Goal: Task Accomplishment & Management: Complete application form

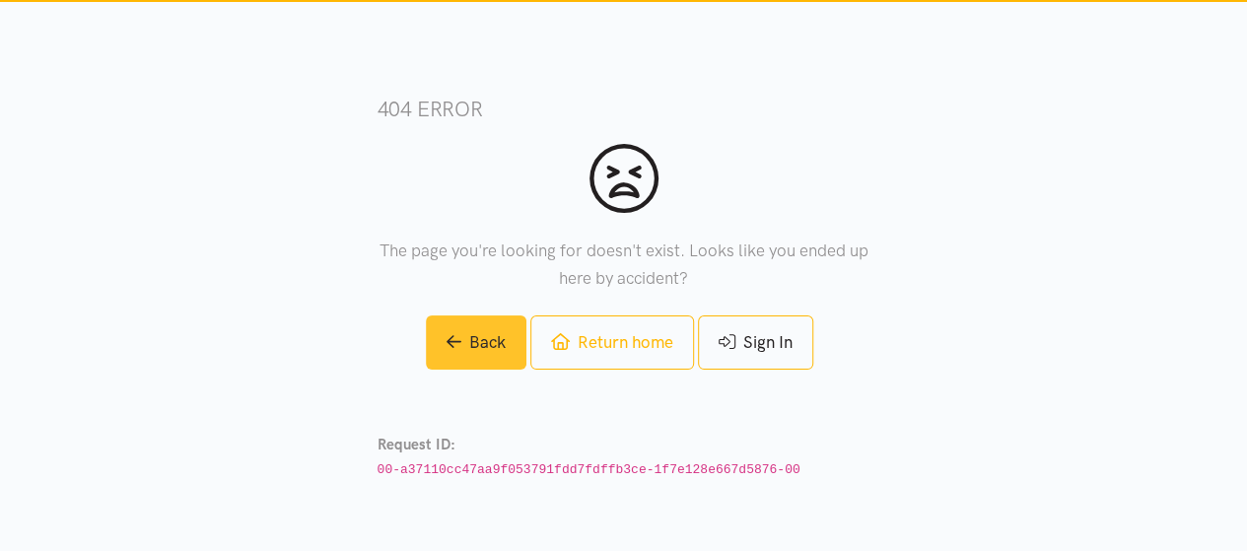
click at [459, 346] on link "Back" at bounding box center [476, 342] width 101 height 54
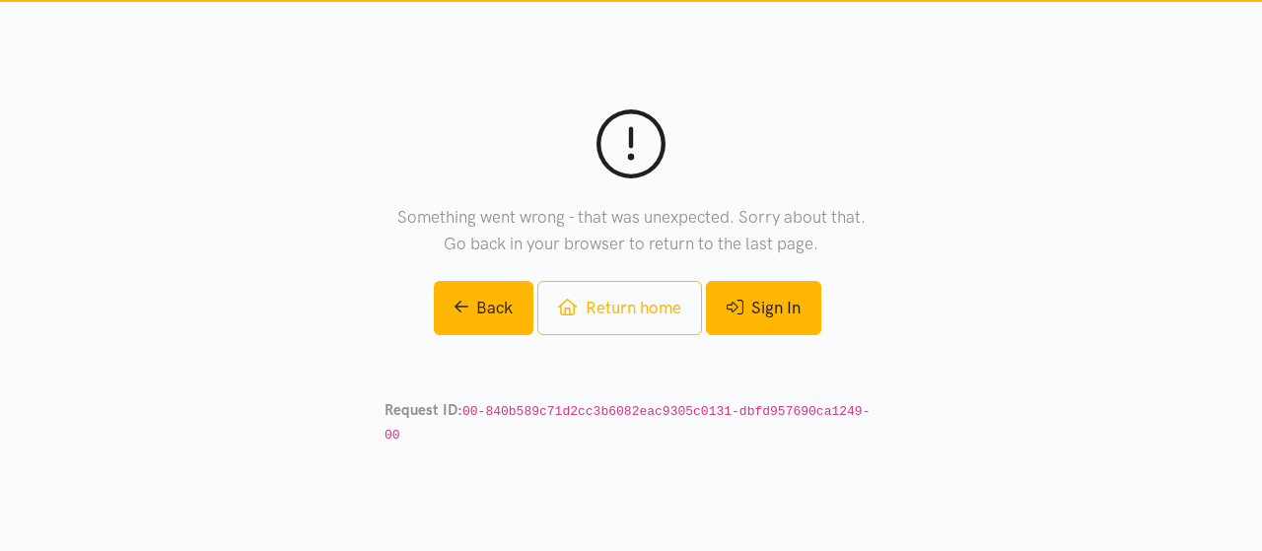
click at [772, 323] on link "Sign In" at bounding box center [763, 308] width 115 height 54
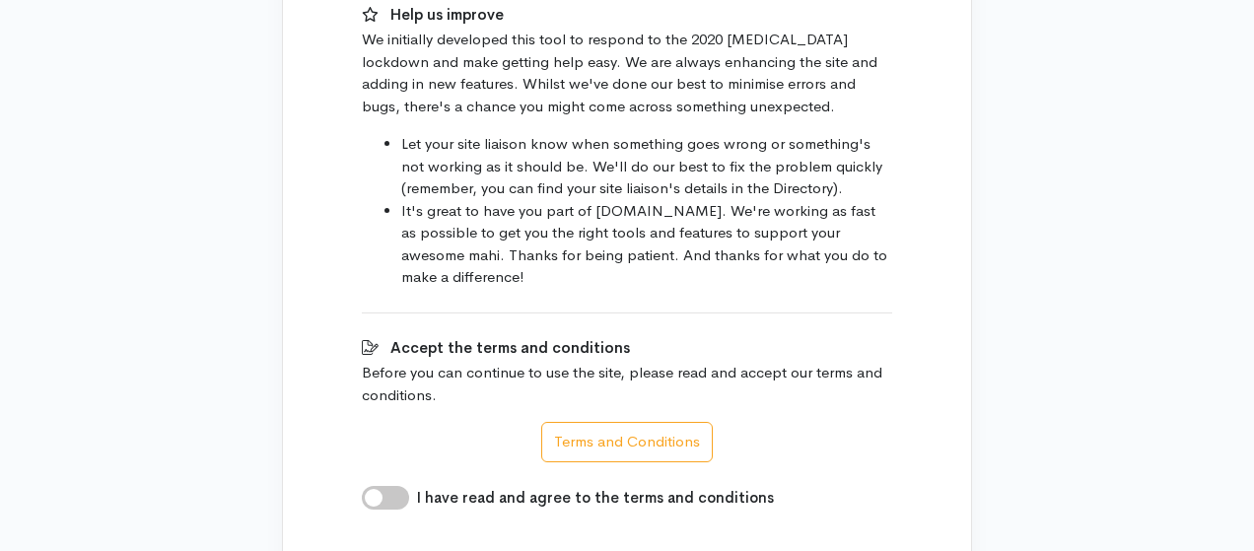
scroll to position [1183, 0]
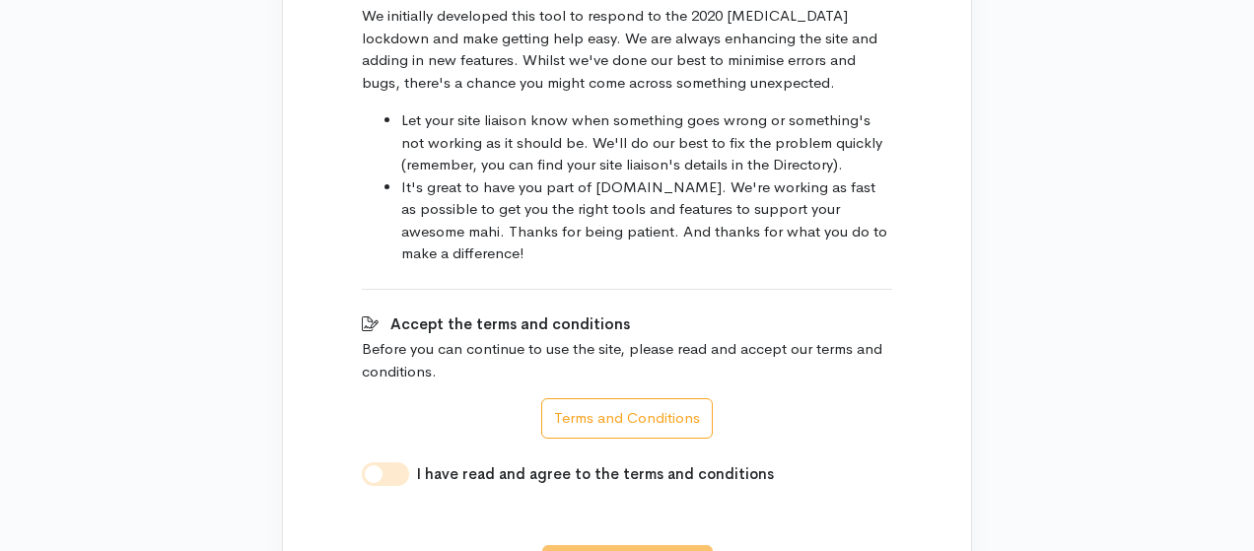
click at [379, 462] on input "I have read and agree to the terms and conditions" at bounding box center [385, 474] width 47 height 24
checkbox input "true"
click at [622, 550] on b "I agree" at bounding box center [611, 561] width 50 height 19
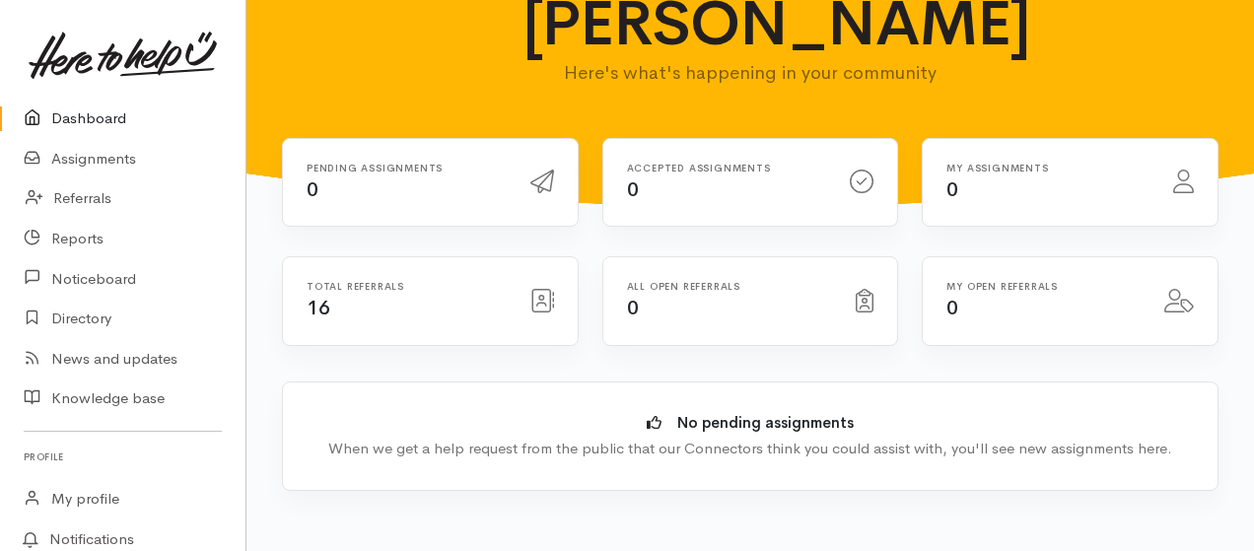
scroll to position [131, 0]
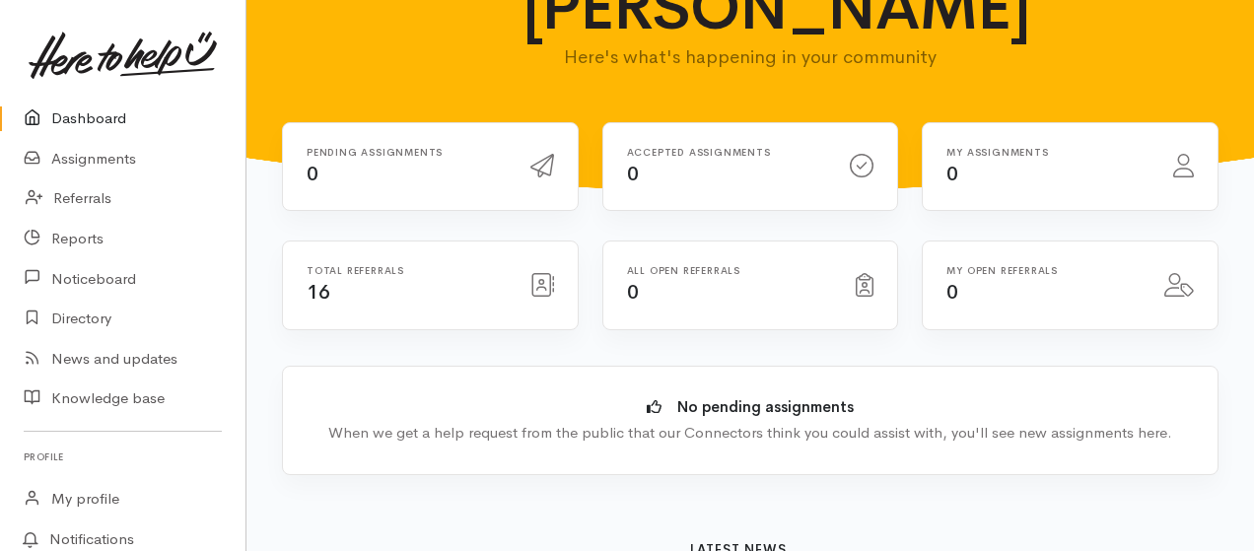
click at [448, 287] on div "Total referrals 16" at bounding box center [407, 285] width 224 height 40
click at [536, 283] on icon at bounding box center [542, 285] width 24 height 24
click at [331, 266] on h6 "Total referrals" at bounding box center [407, 270] width 200 height 11
click at [91, 196] on link "Referrals" at bounding box center [122, 198] width 245 height 40
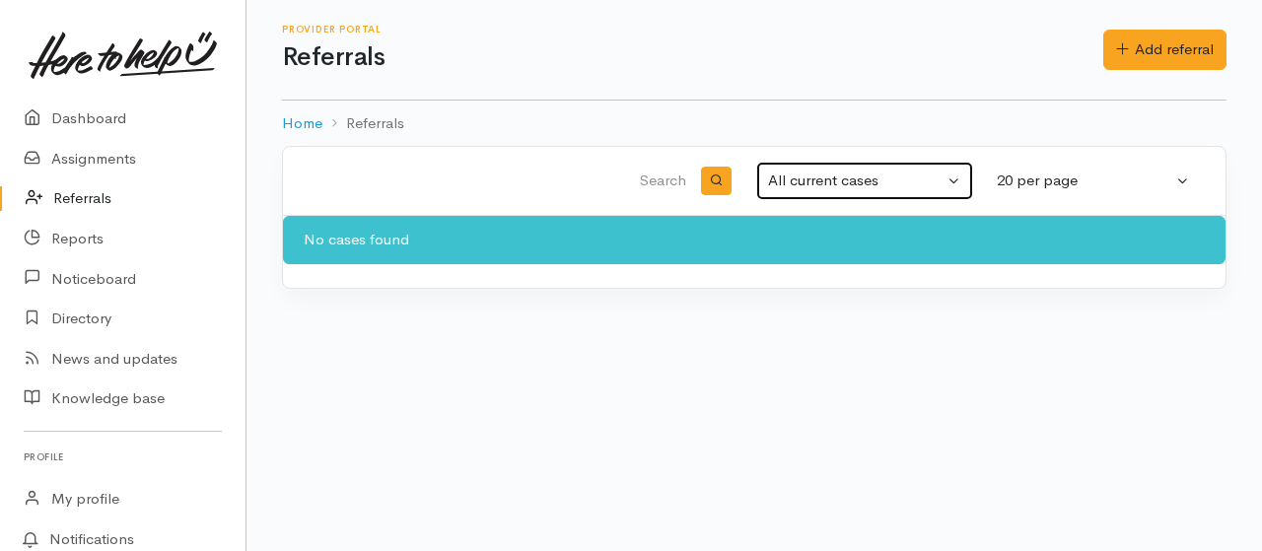
click at [815, 175] on div "All current cases" at bounding box center [855, 181] width 175 height 23
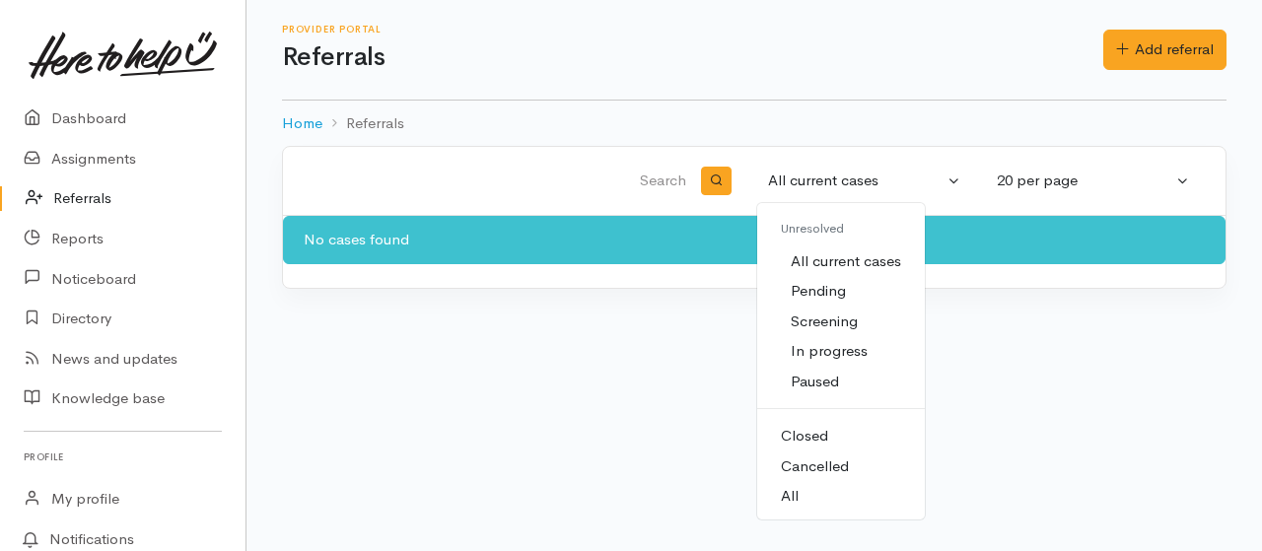
click at [810, 263] on span "All current cases" at bounding box center [846, 261] width 110 height 23
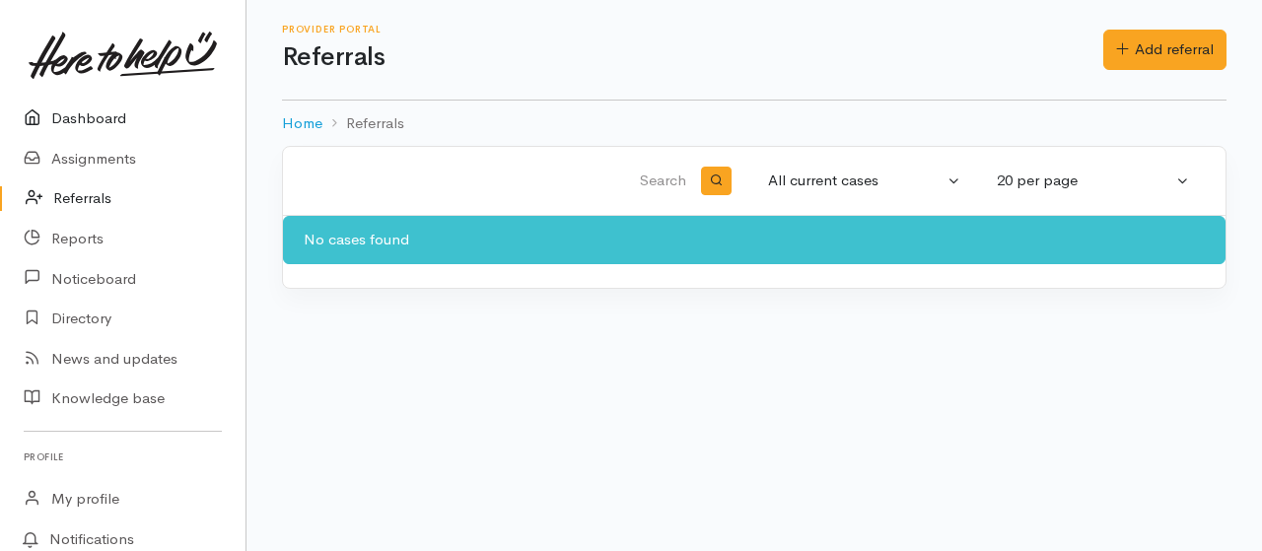
click at [89, 119] on link "Dashboard" at bounding box center [122, 119] width 245 height 40
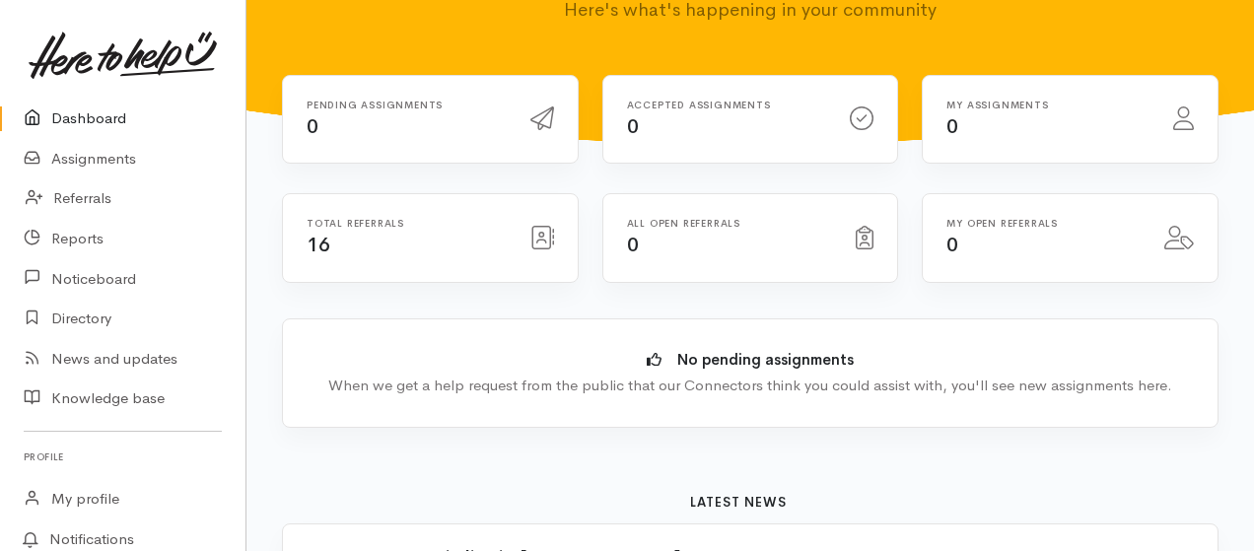
scroll to position [131, 0]
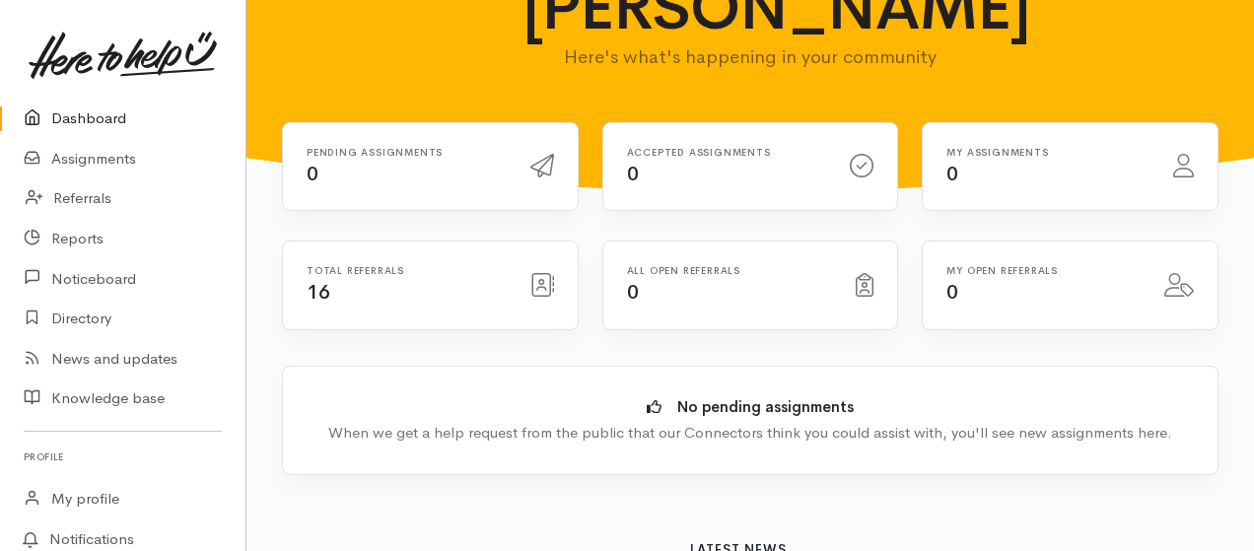
click at [730, 163] on div "Accepted assignments 0" at bounding box center [727, 167] width 224 height 40
click at [868, 161] on icon at bounding box center [862, 166] width 24 height 24
drag, startPoint x: 633, startPoint y: 184, endPoint x: 635, endPoint y: 175, distance: 10.1
click at [634, 181] on span "0" at bounding box center [633, 174] width 12 height 25
click at [118, 158] on link "Assignments" at bounding box center [122, 159] width 245 height 40
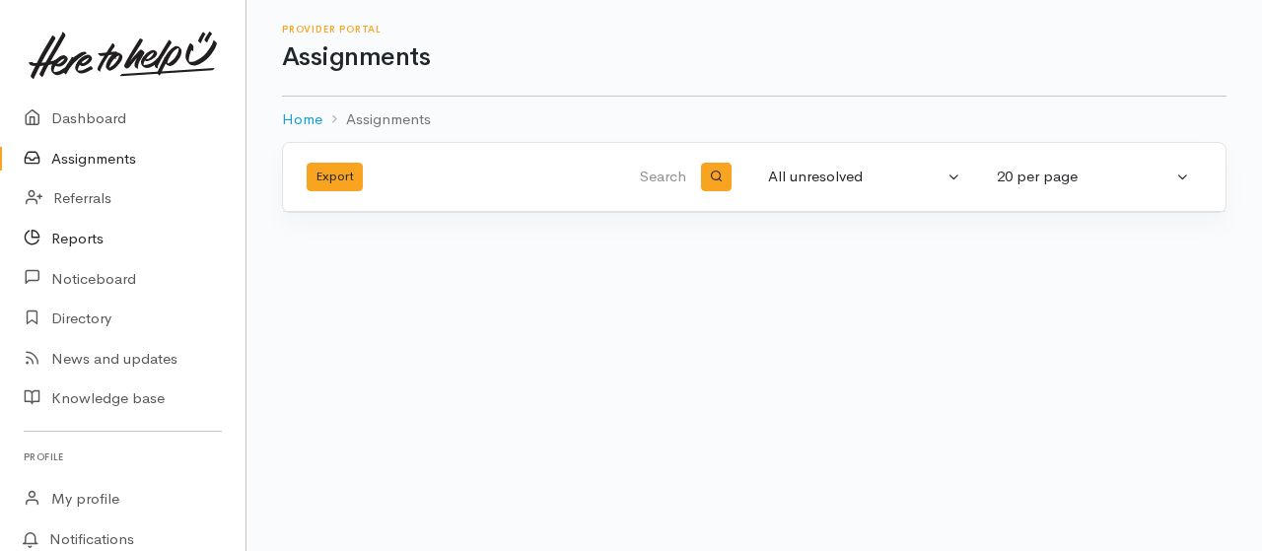
click at [79, 234] on link "Reports" at bounding box center [122, 239] width 245 height 40
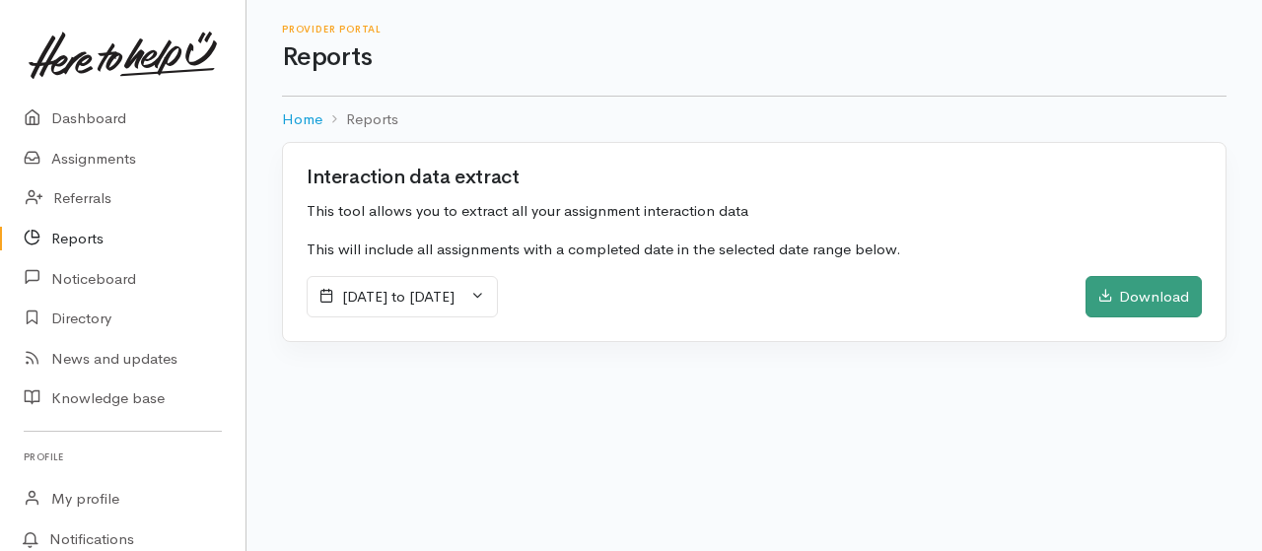
click at [1127, 289] on div "Download" at bounding box center [1143, 296] width 116 height 41
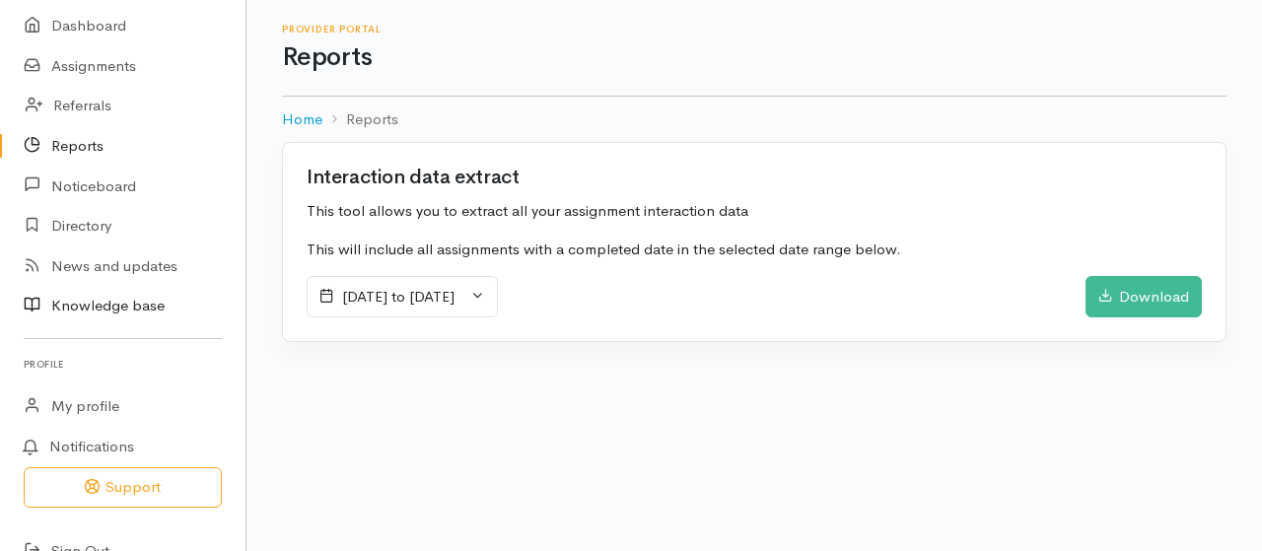
scroll to position [123, 0]
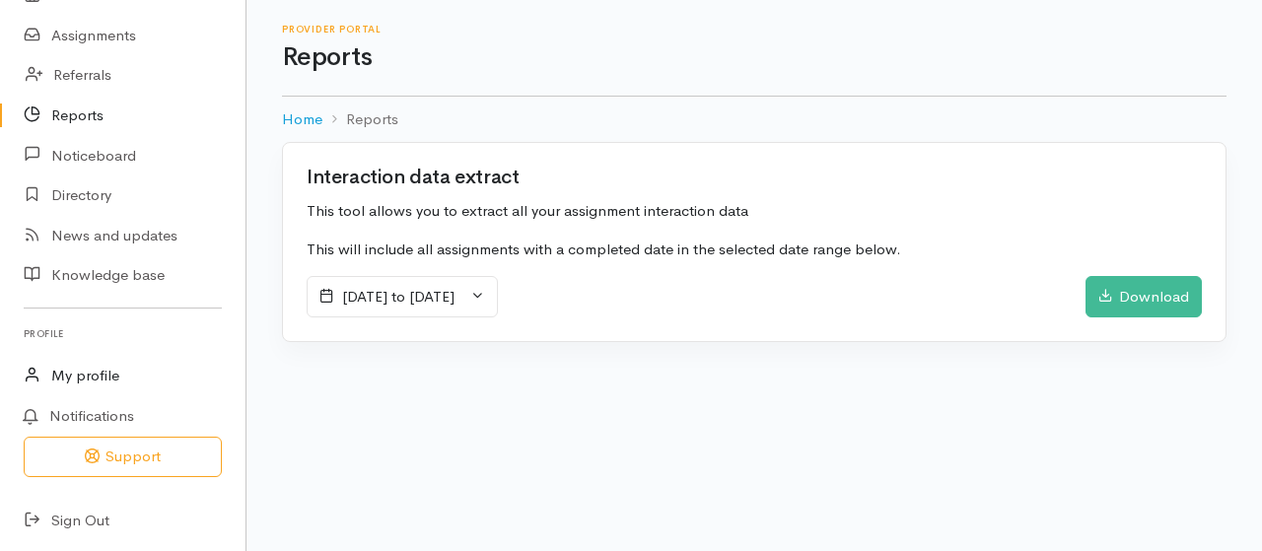
click at [97, 367] on link "My profile" at bounding box center [122, 376] width 245 height 40
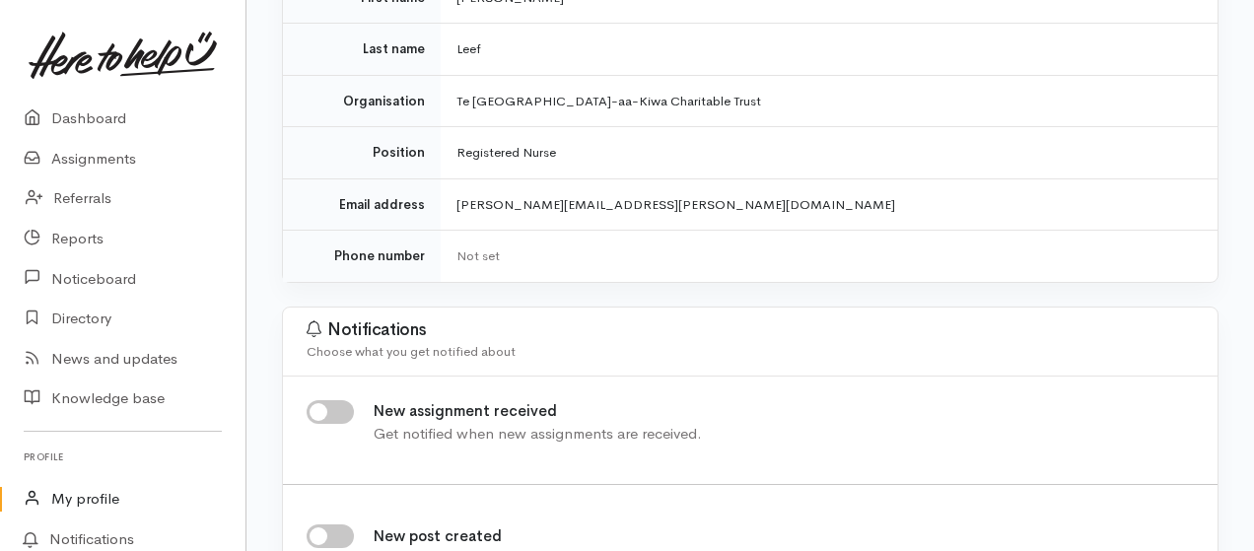
scroll to position [262, 0]
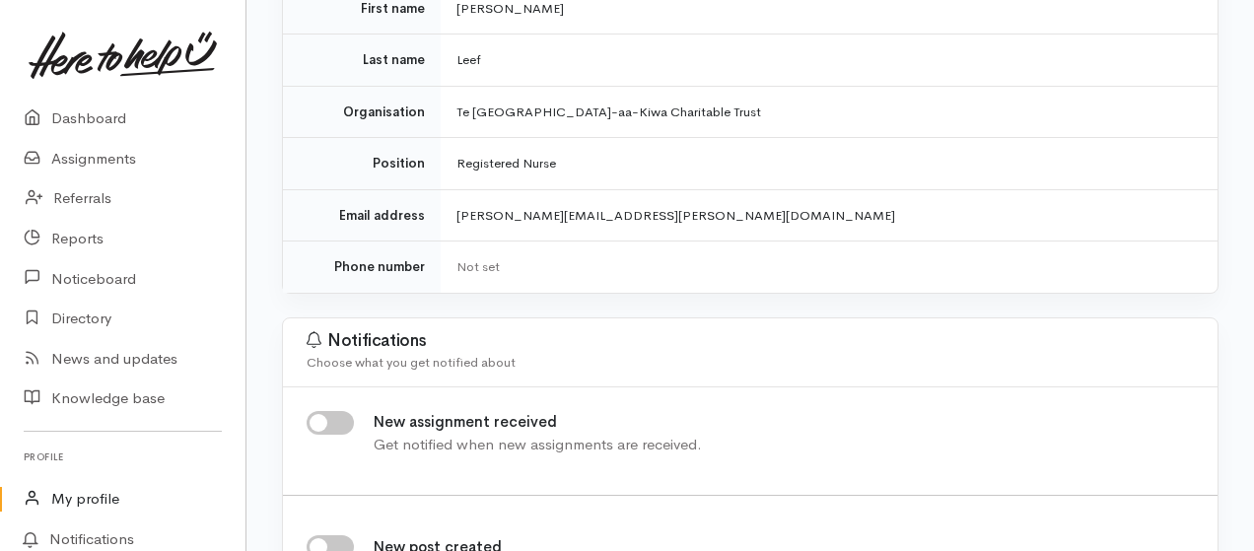
click at [550, 265] on div "Not set" at bounding box center [824, 267] width 737 height 20
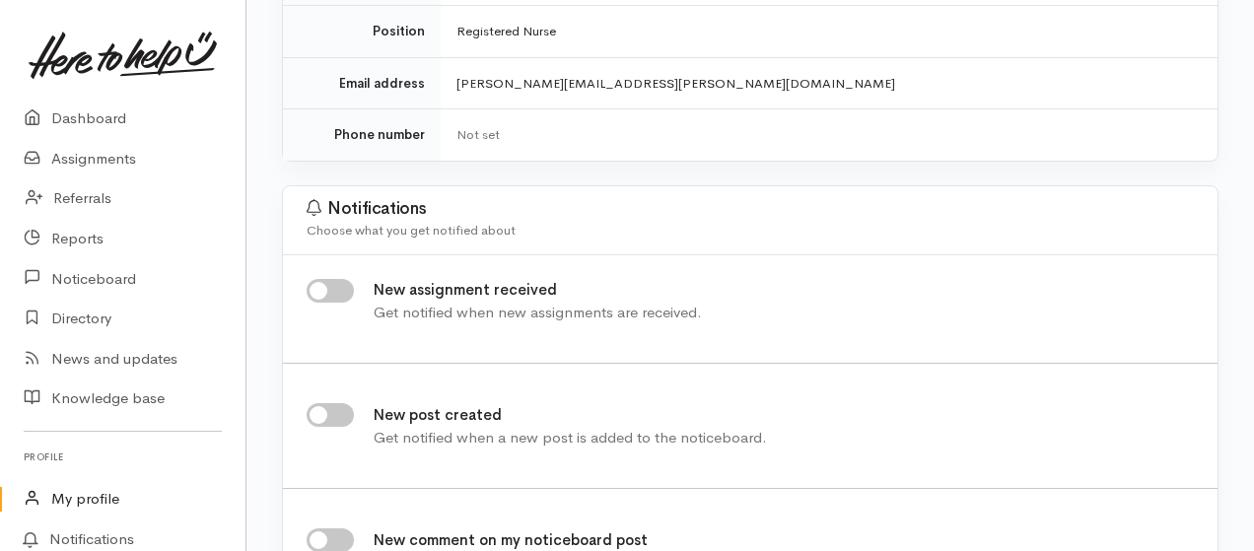
scroll to position [525, 0]
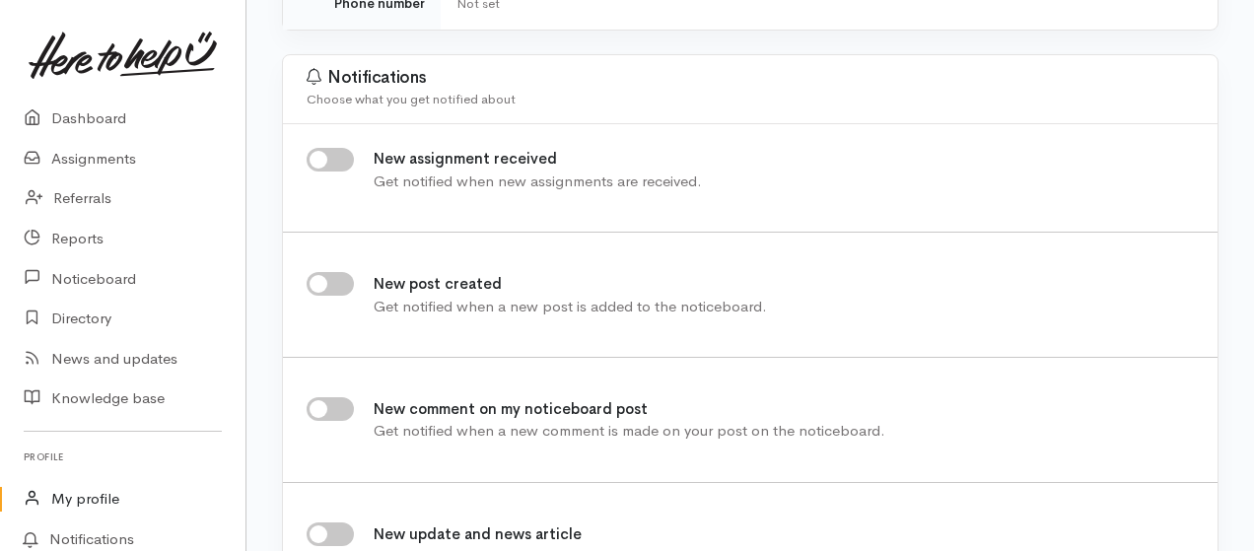
click at [314, 160] on input "New assignment received" at bounding box center [330, 160] width 47 height 24
checkbox input "true"
click at [323, 283] on input "New post created" at bounding box center [330, 284] width 47 height 24
checkbox input "true"
click at [320, 404] on input "New comment on my noticeboard post" at bounding box center [330, 409] width 47 height 24
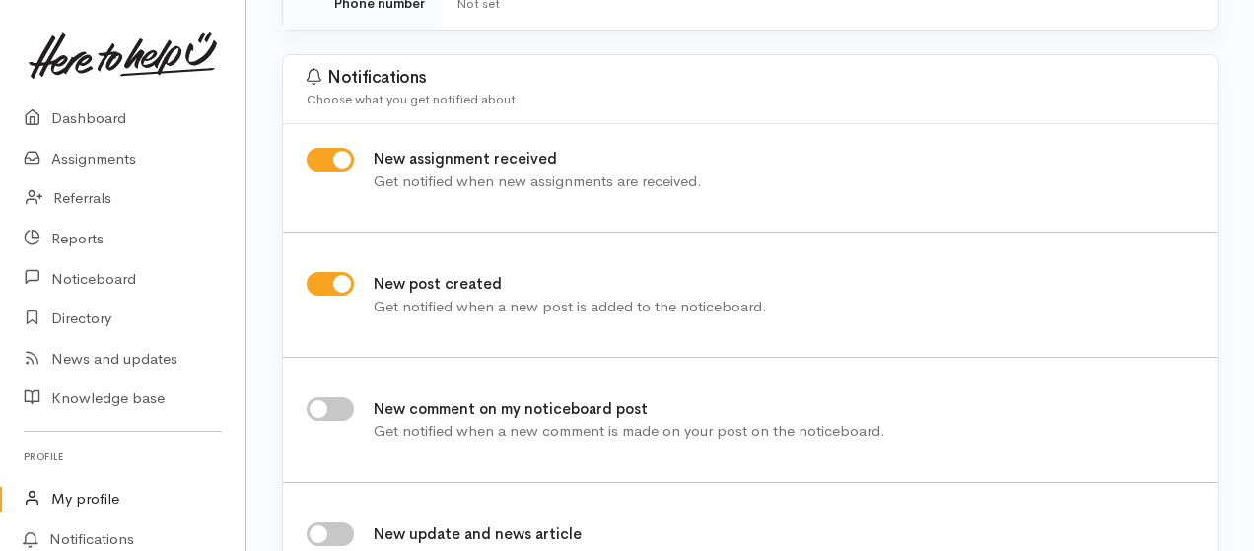
checkbox input "true"
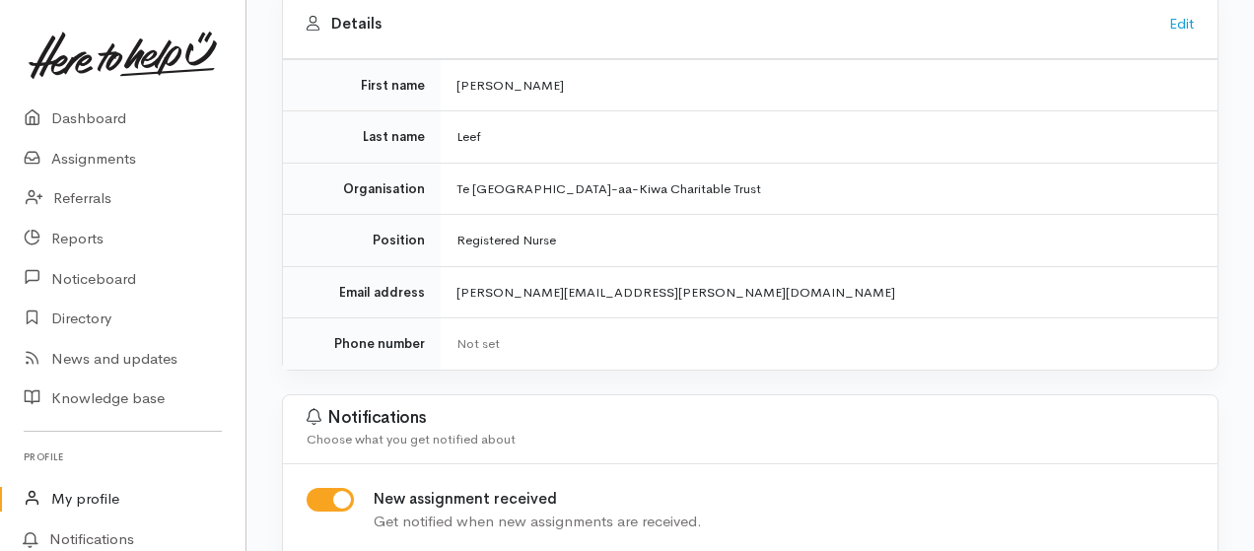
scroll to position [0, 0]
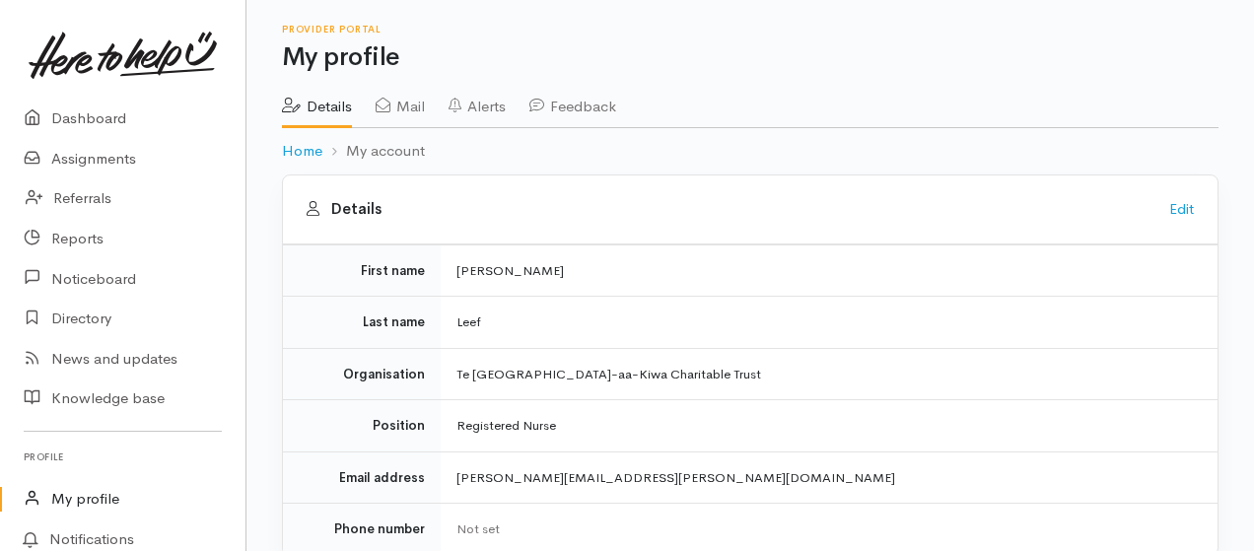
click at [404, 105] on link "Mail" at bounding box center [400, 99] width 49 height 55
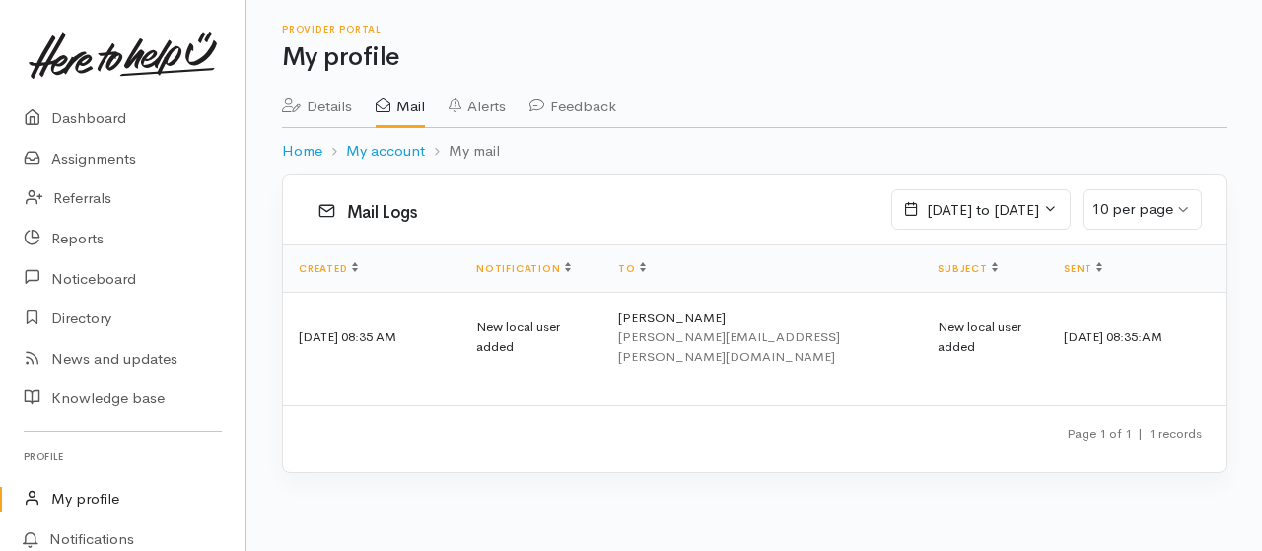
click at [504, 109] on link "Alerts" at bounding box center [477, 99] width 57 height 55
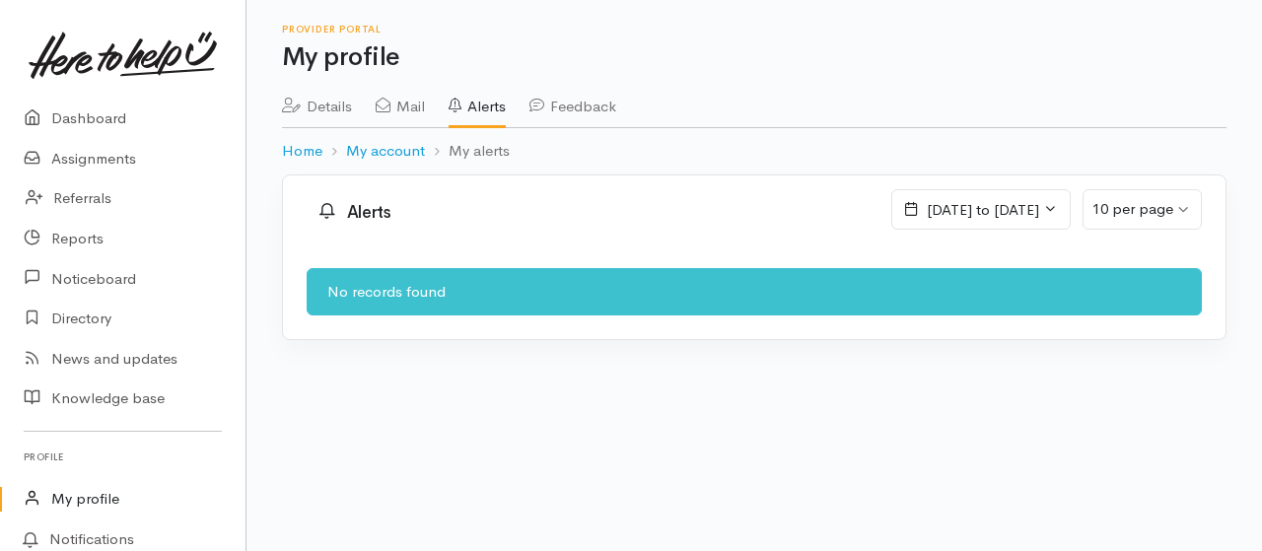
click at [597, 99] on link "Feedback" at bounding box center [572, 99] width 87 height 55
click at [91, 112] on link "Dashboard" at bounding box center [122, 119] width 245 height 40
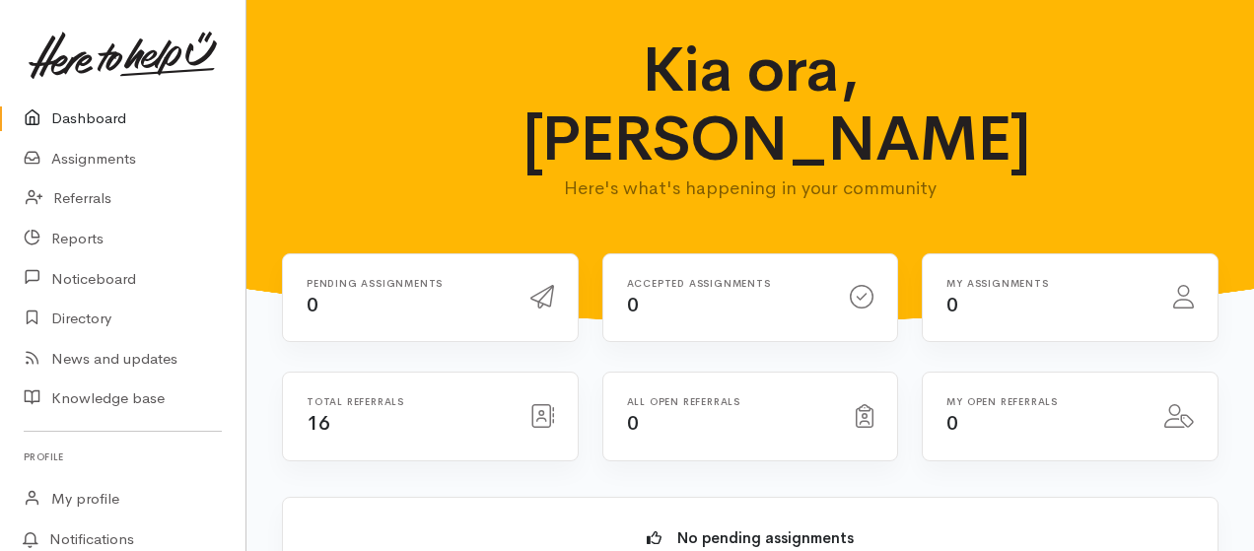
scroll to position [131, 0]
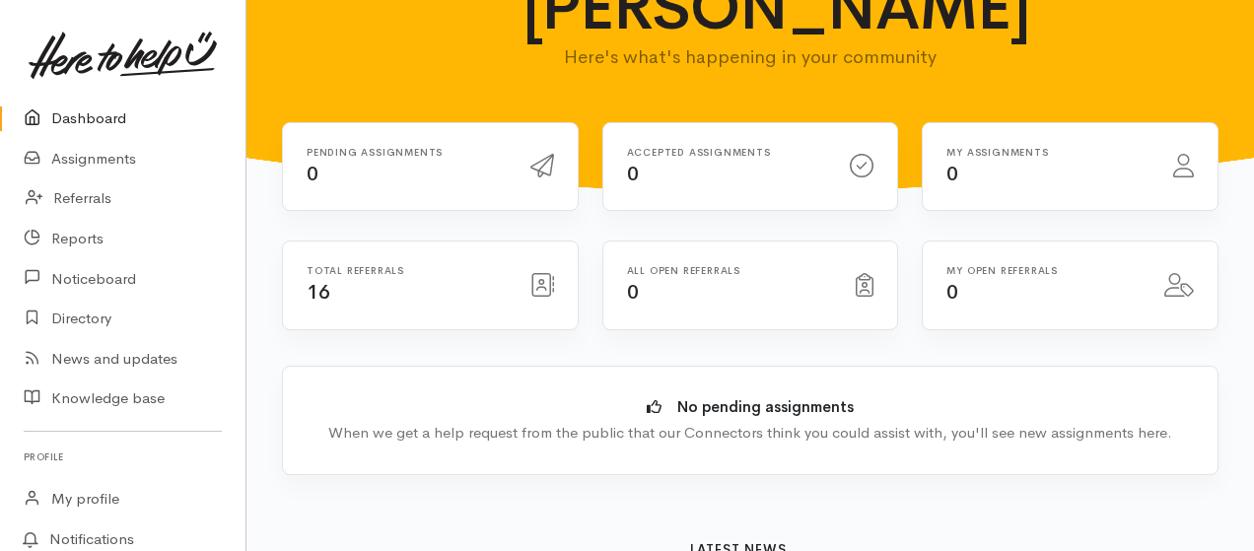
click at [309, 289] on span "16" at bounding box center [318, 292] width 23 height 25
click at [985, 284] on div "My open referrals 0" at bounding box center [1044, 285] width 218 height 40
click at [1053, 167] on div "My assignments 0" at bounding box center [1048, 167] width 227 height 40
click at [89, 193] on link "Referrals" at bounding box center [122, 198] width 245 height 40
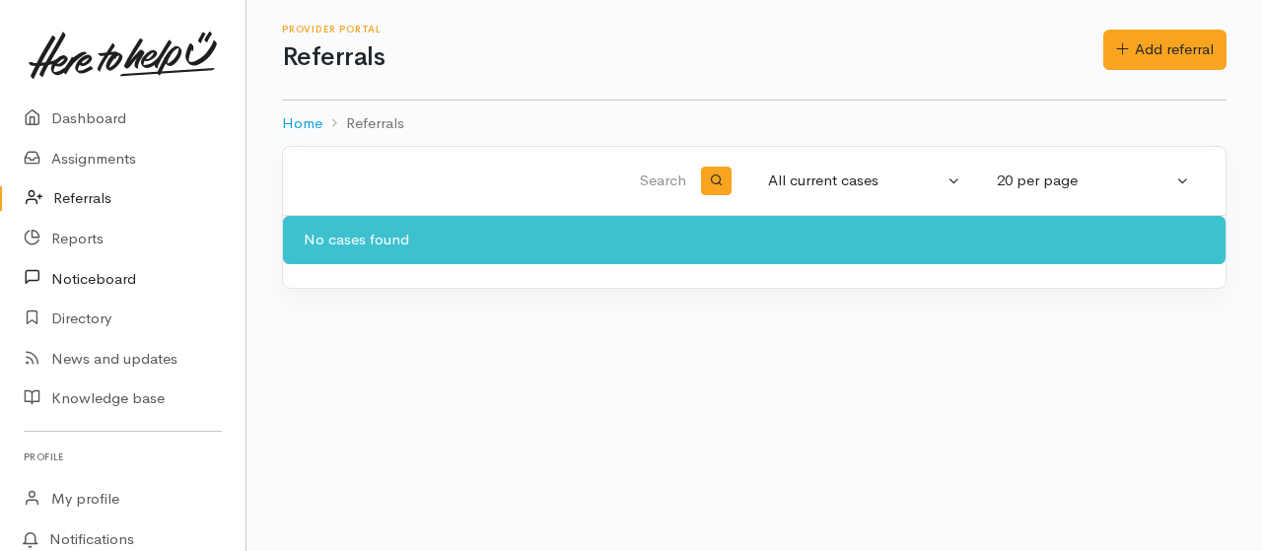
click at [111, 275] on link "Noticeboard" at bounding box center [122, 278] width 245 height 40
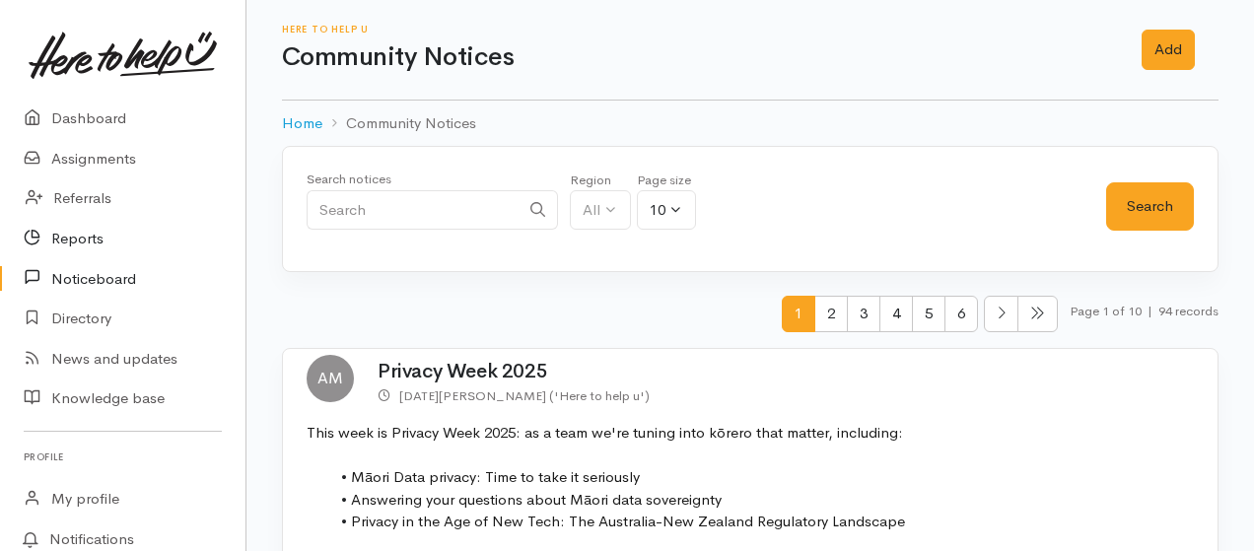
click at [87, 233] on link "Reports" at bounding box center [122, 239] width 245 height 40
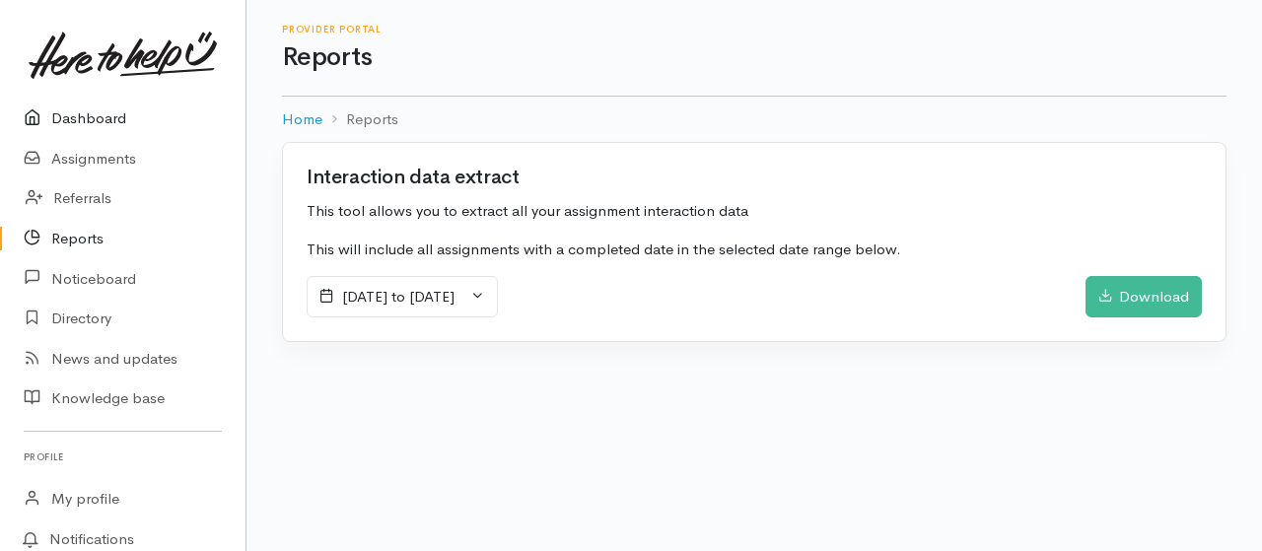
click at [86, 118] on link "Dashboard" at bounding box center [122, 119] width 245 height 40
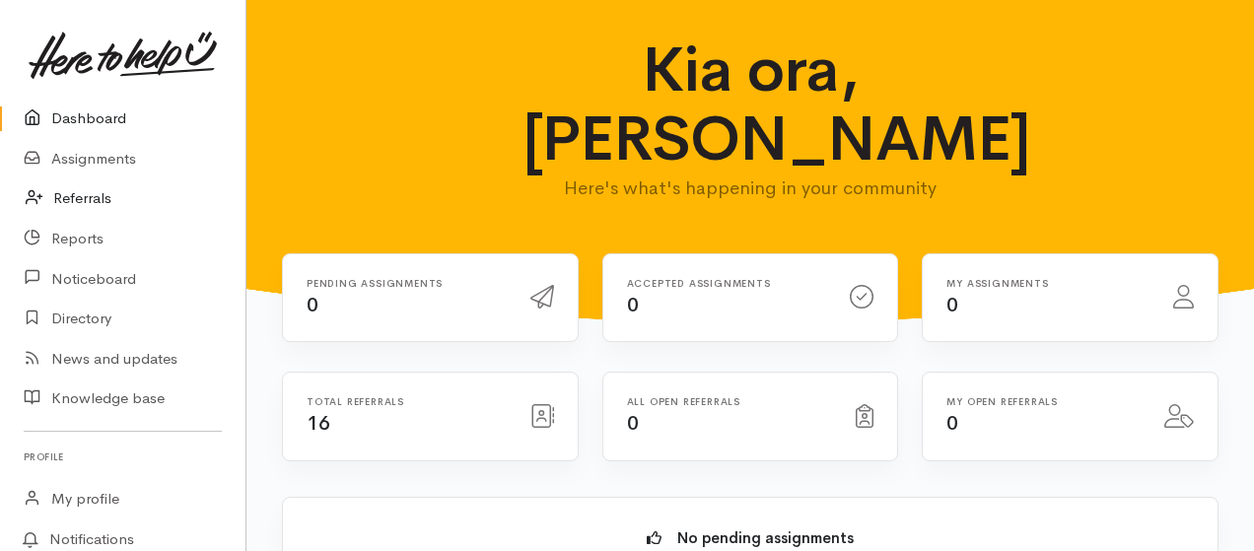
click at [91, 191] on link "Referrals" at bounding box center [122, 198] width 245 height 40
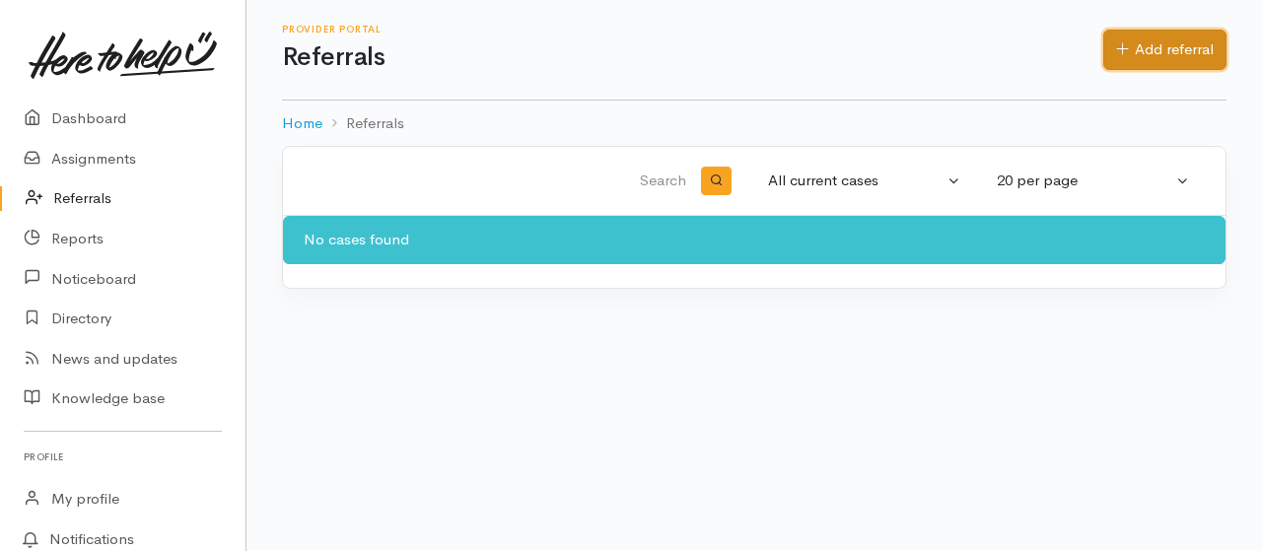
click at [1185, 45] on link "Add referral" at bounding box center [1164, 50] width 123 height 40
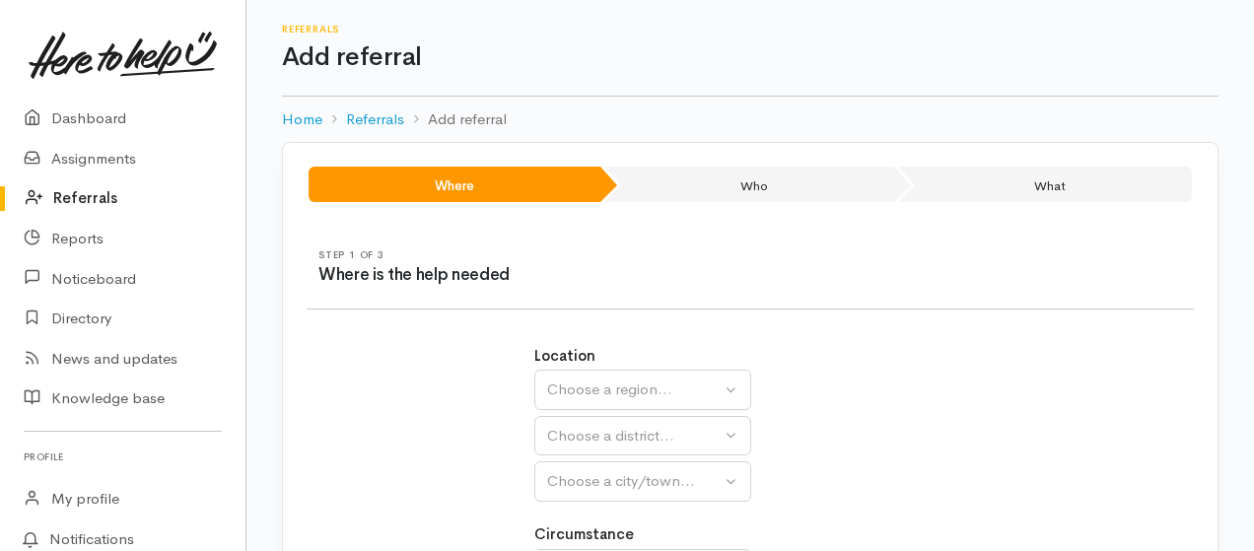
scroll to position [131, 0]
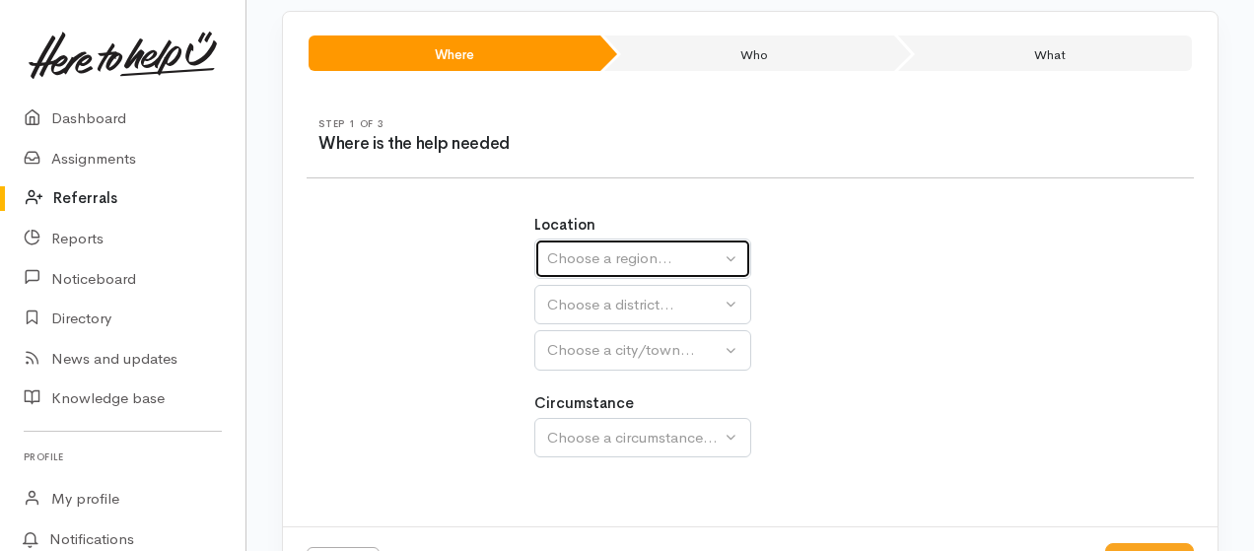
click at [737, 263] on button "Choose a region..." at bounding box center [642, 259] width 217 height 40
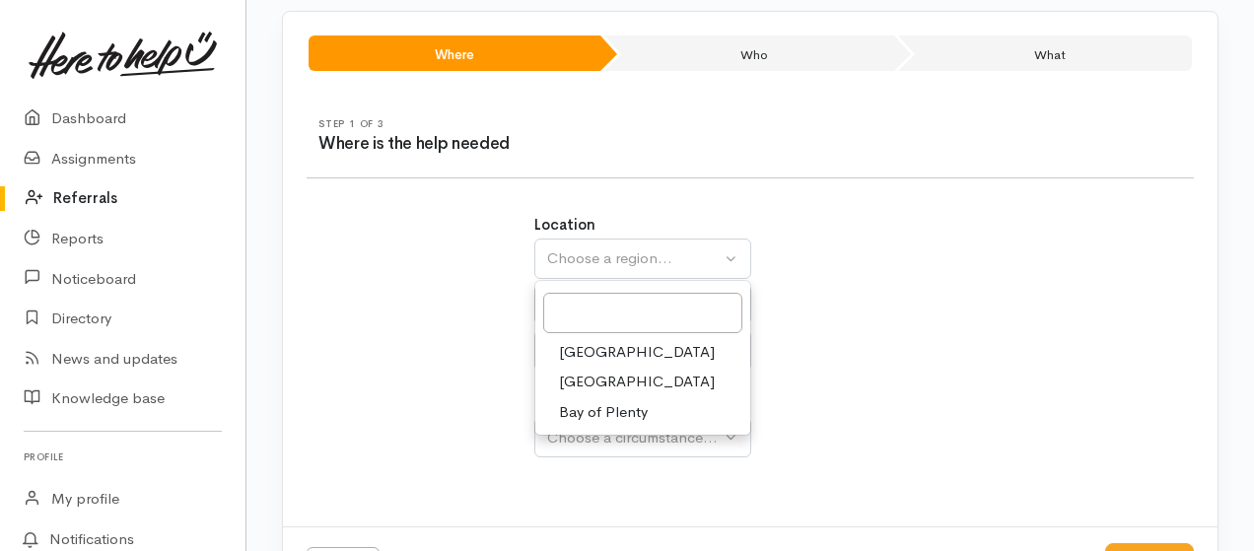
click at [590, 378] on span "Waikato" at bounding box center [637, 382] width 156 height 23
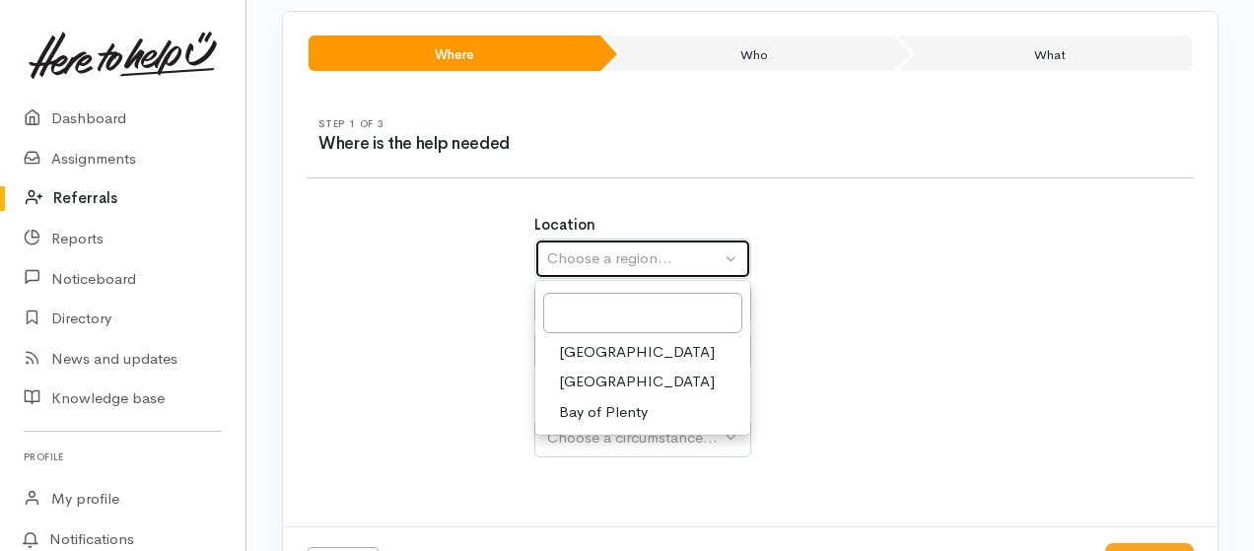
select select "3"
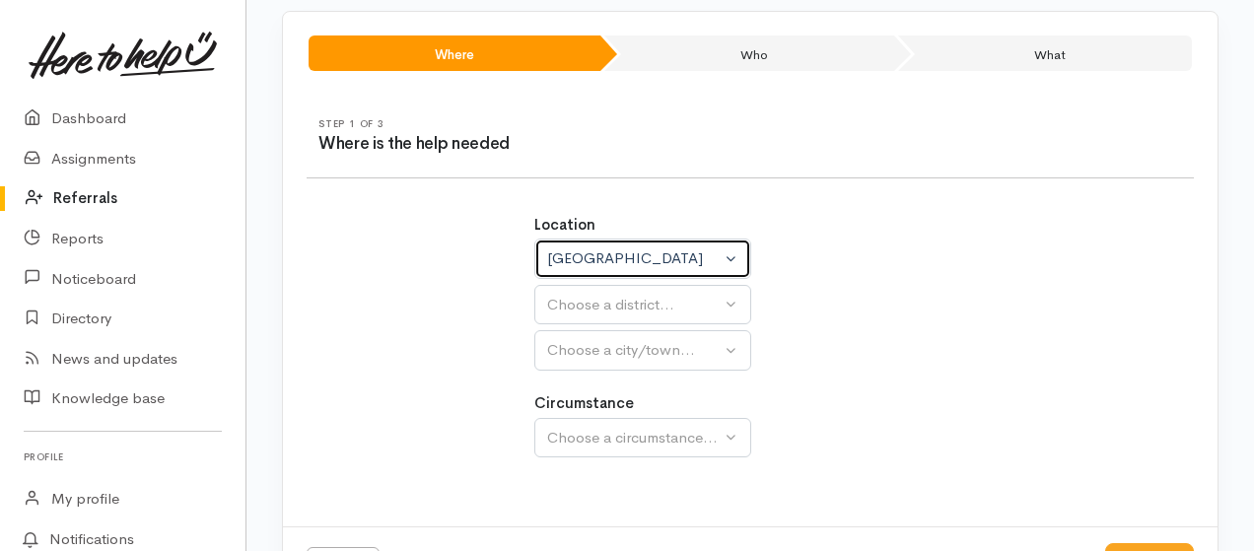
select select
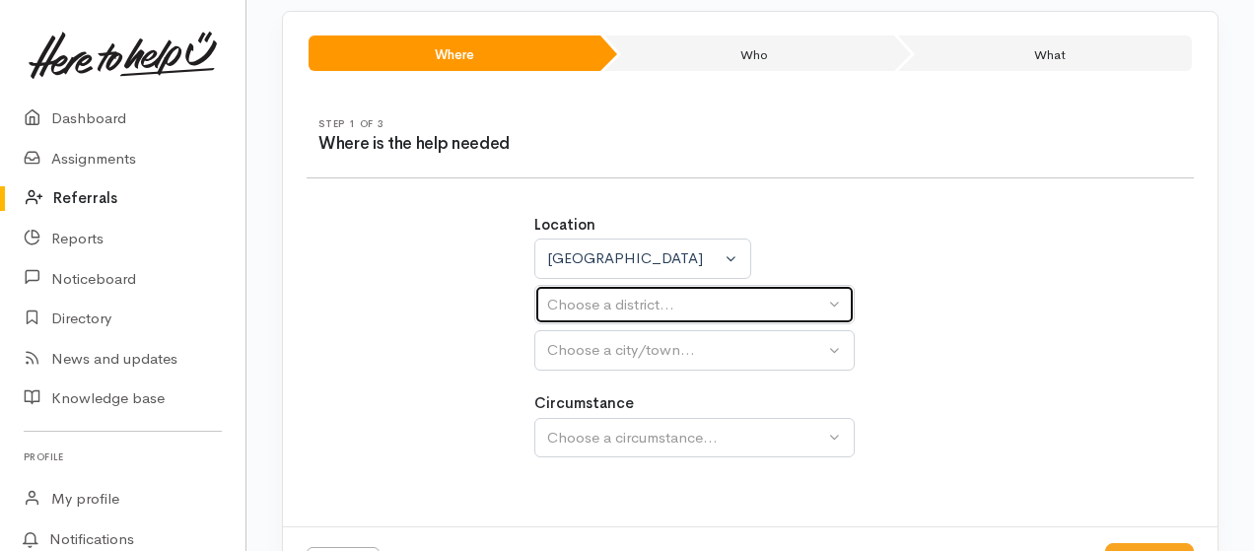
click at [690, 301] on div "Choose a district..." at bounding box center [685, 305] width 277 height 23
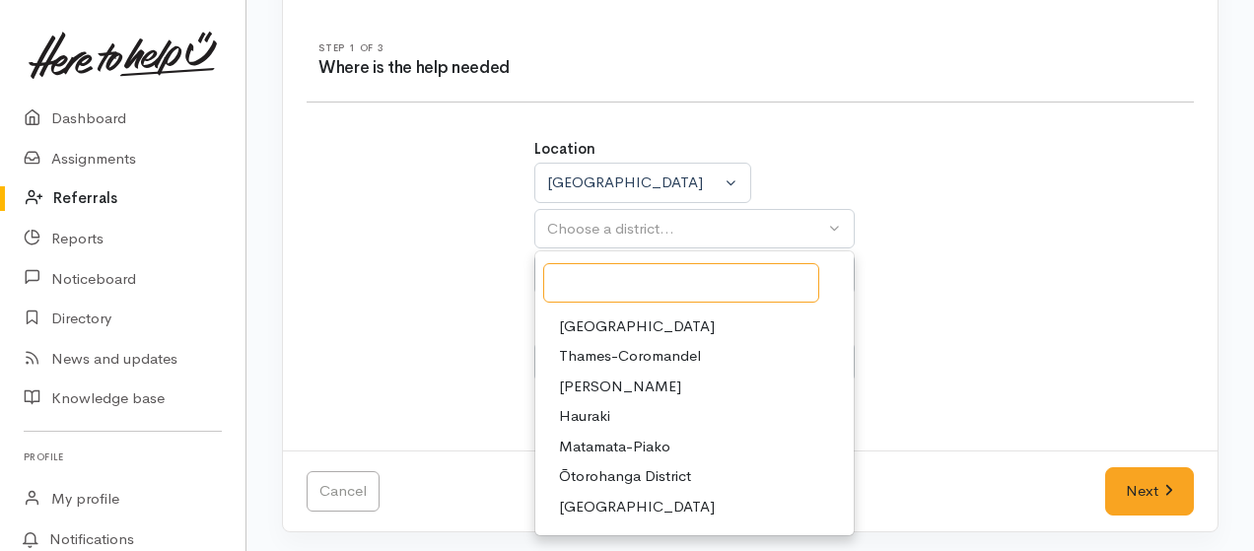
scroll to position [0, 0]
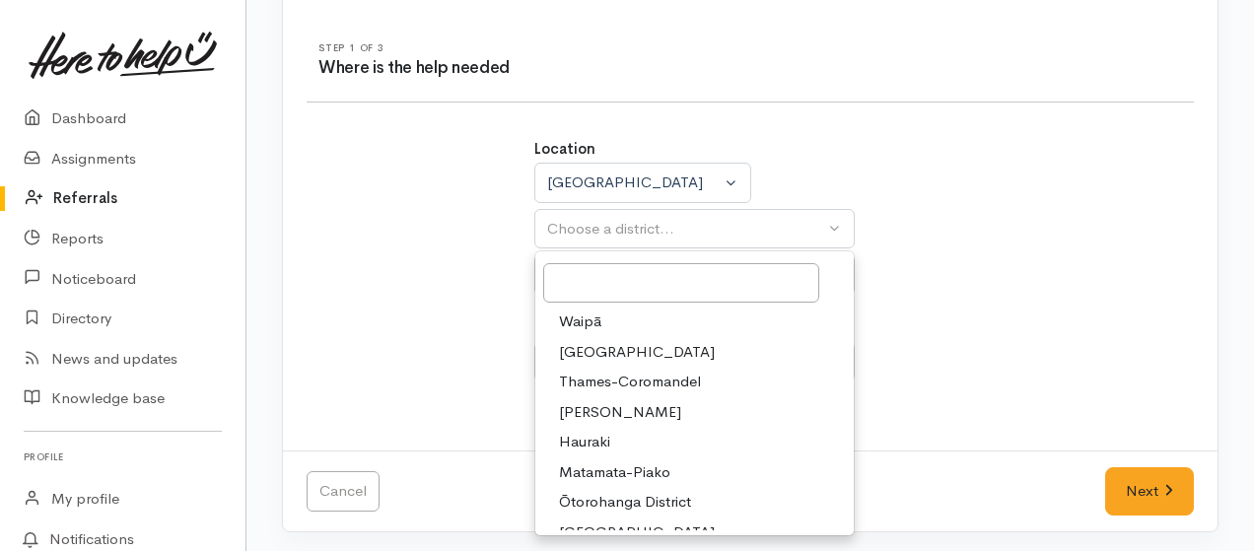
click at [637, 354] on span "Waikato District" at bounding box center [637, 352] width 156 height 23
select select "2"
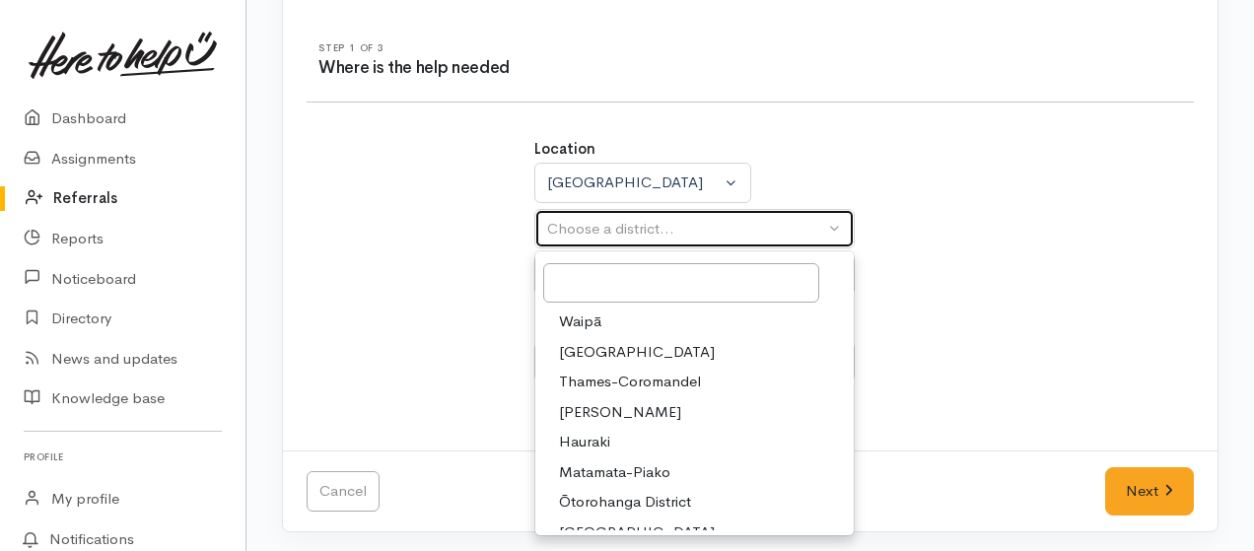
select select
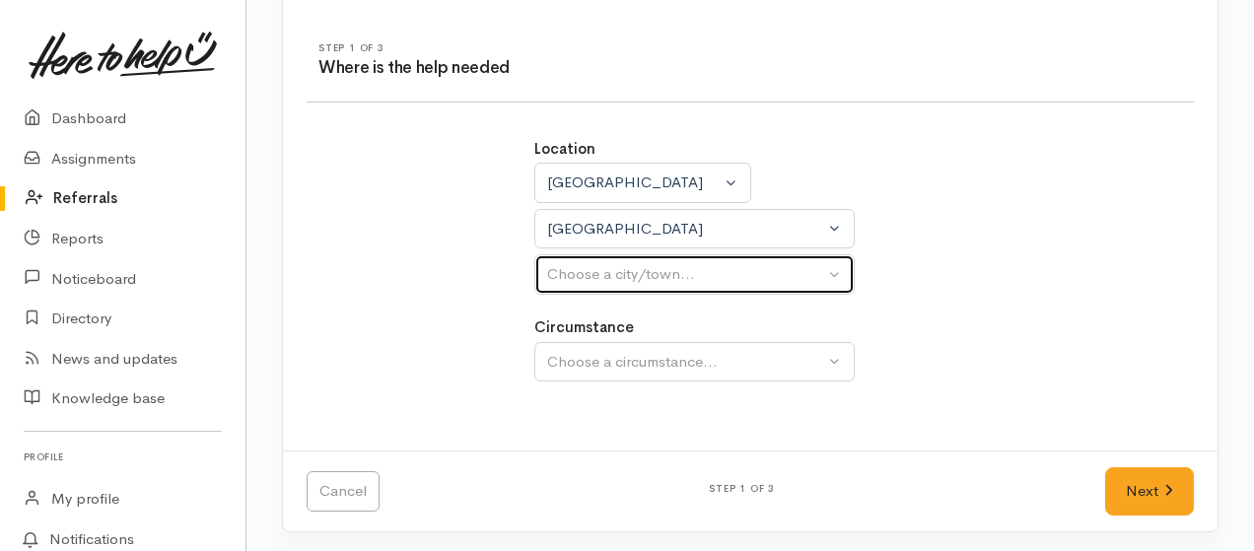
click at [637, 273] on div "Choose a city/town..." at bounding box center [685, 274] width 277 height 23
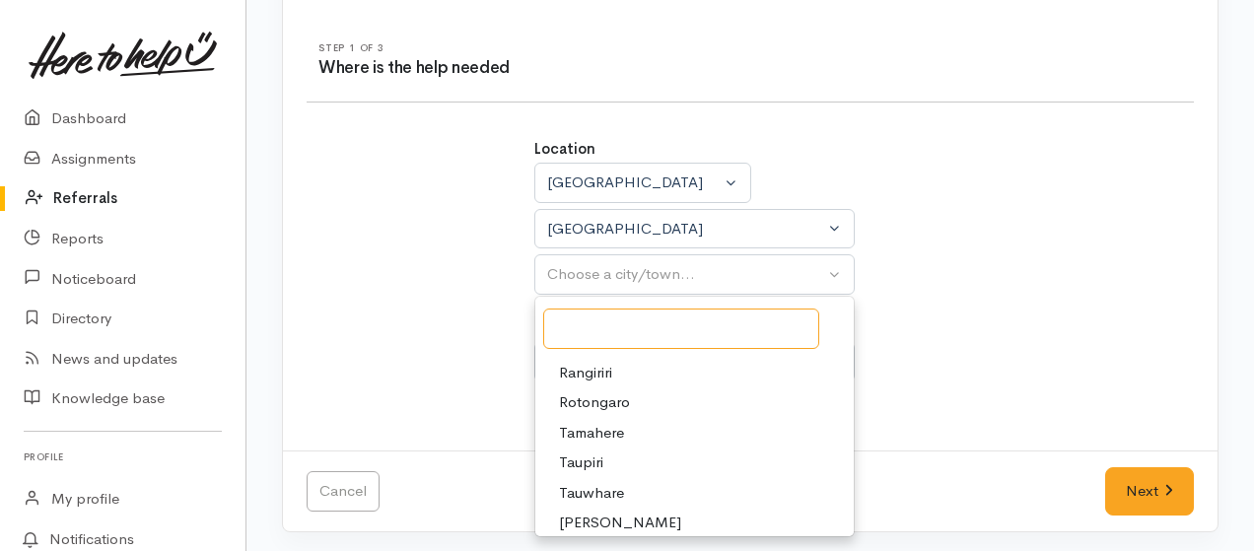
scroll to position [789, 0]
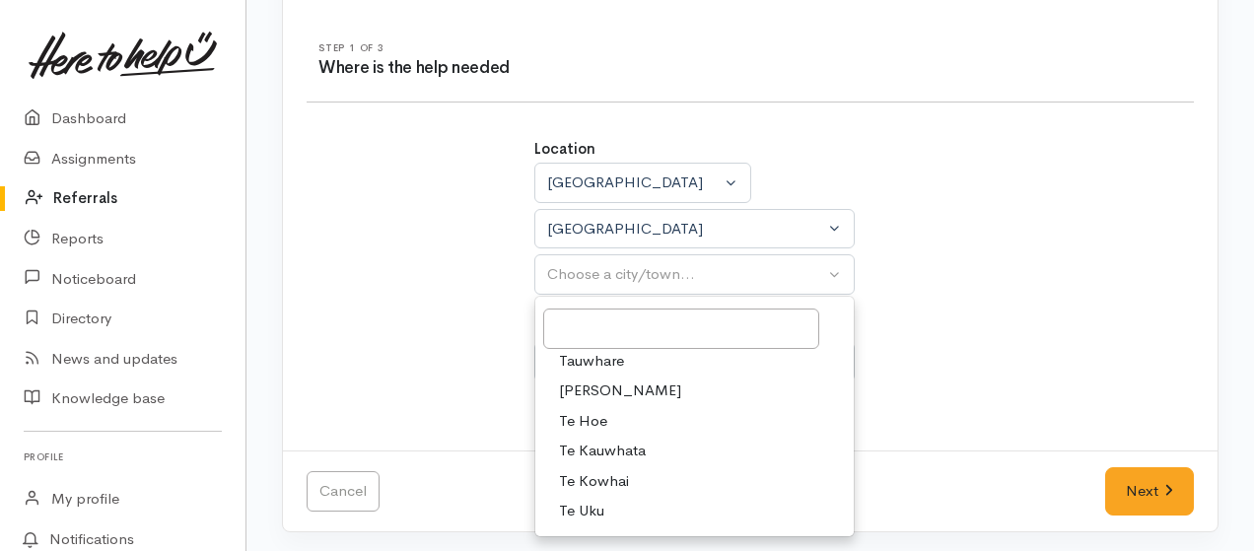
click at [619, 445] on span "Te Kauwhata" at bounding box center [602, 451] width 87 height 23
select select "130"
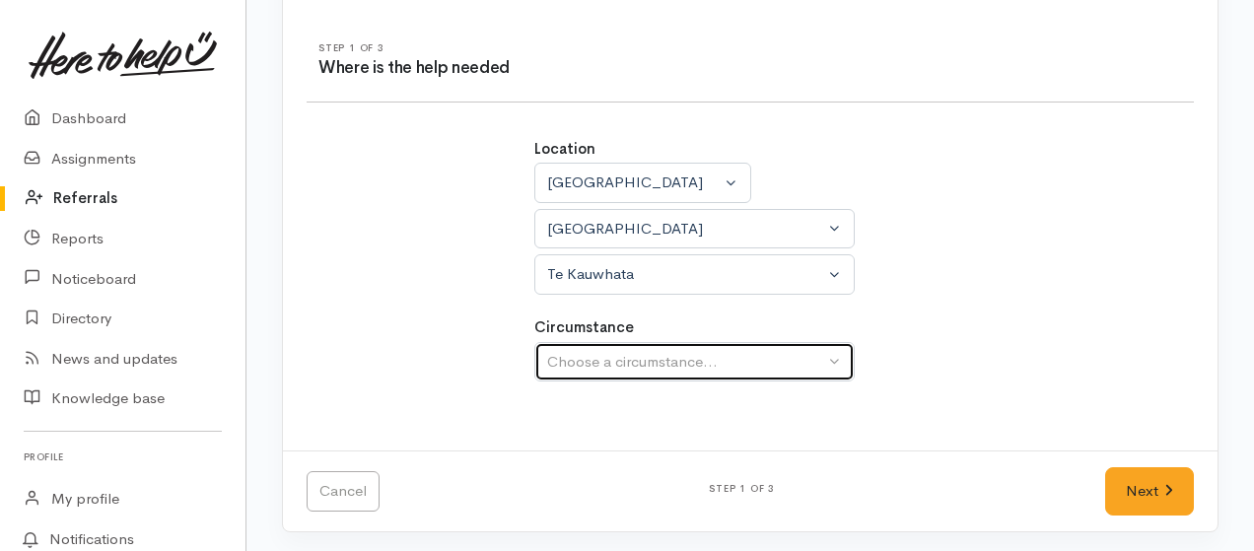
click at [655, 361] on div "Choose a circumstance..." at bounding box center [685, 362] width 277 height 23
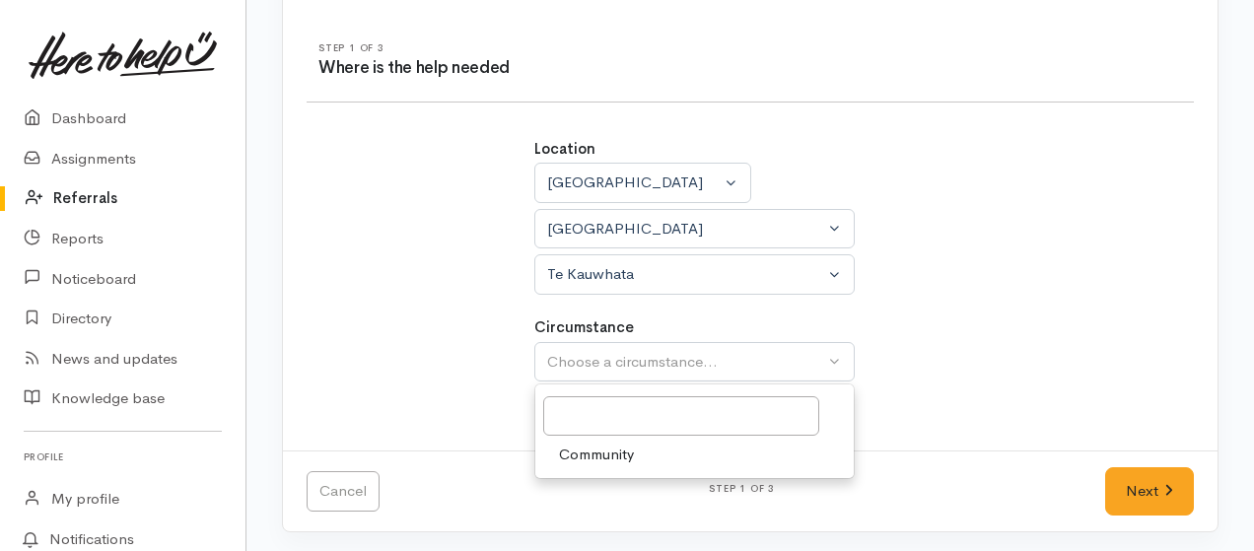
click at [607, 449] on span "Community" at bounding box center [596, 455] width 75 height 23
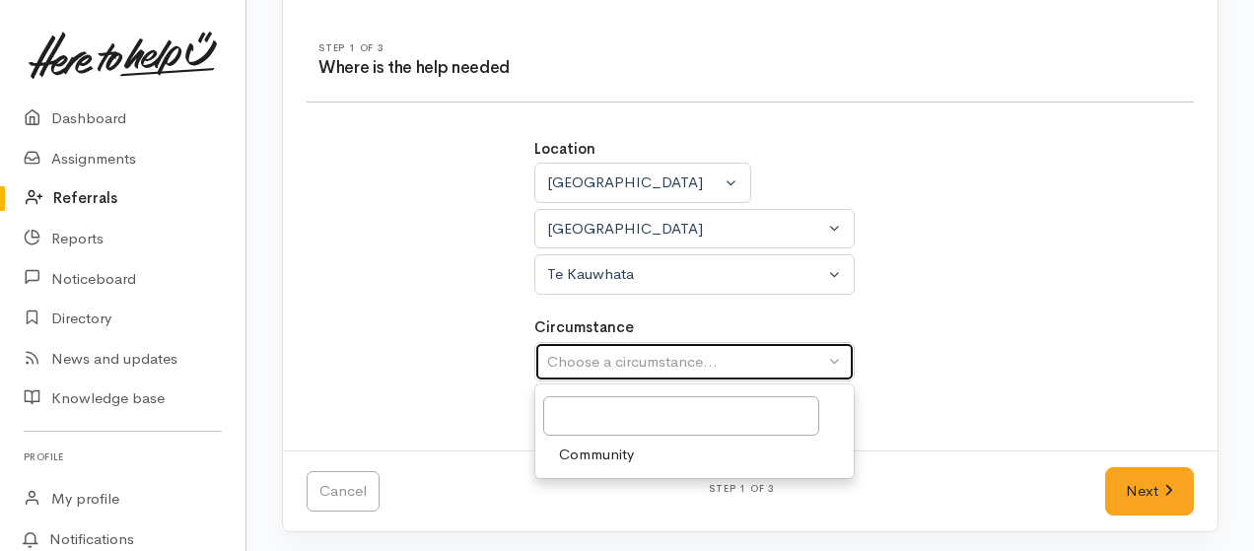
select select "2"
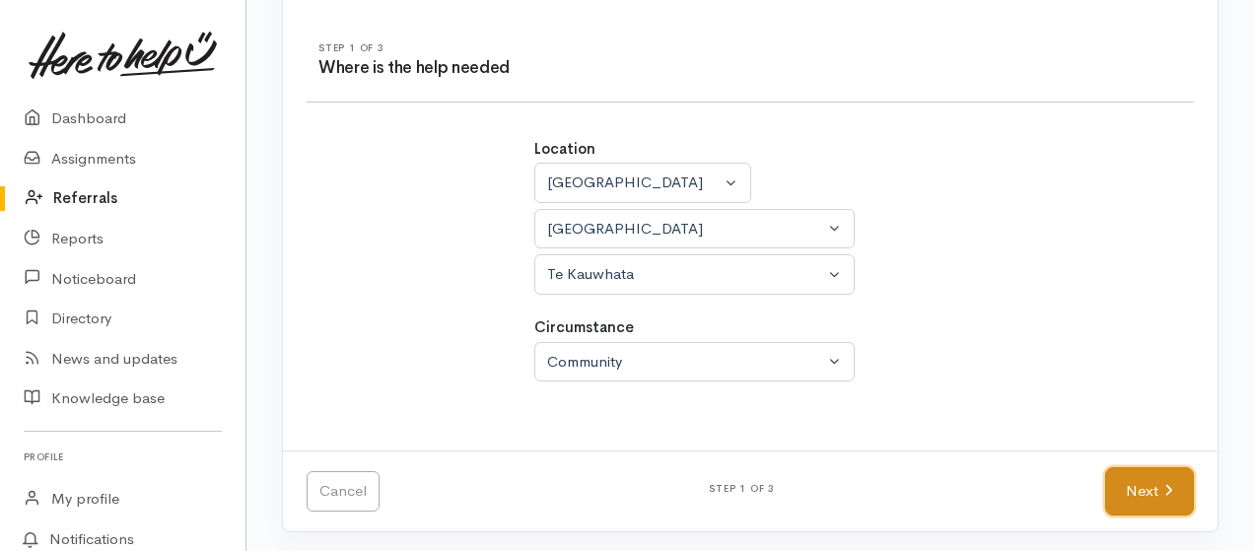
click at [1161, 483] on link "Next" at bounding box center [1149, 491] width 89 height 48
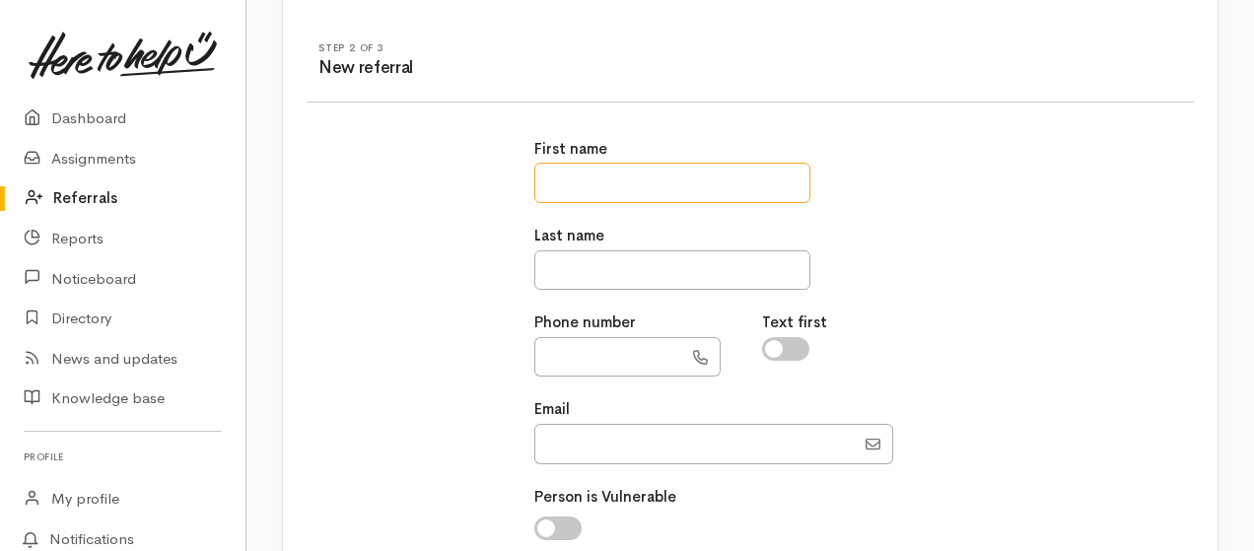
click at [656, 174] on input "text" at bounding box center [672, 183] width 276 height 40
type input "******"
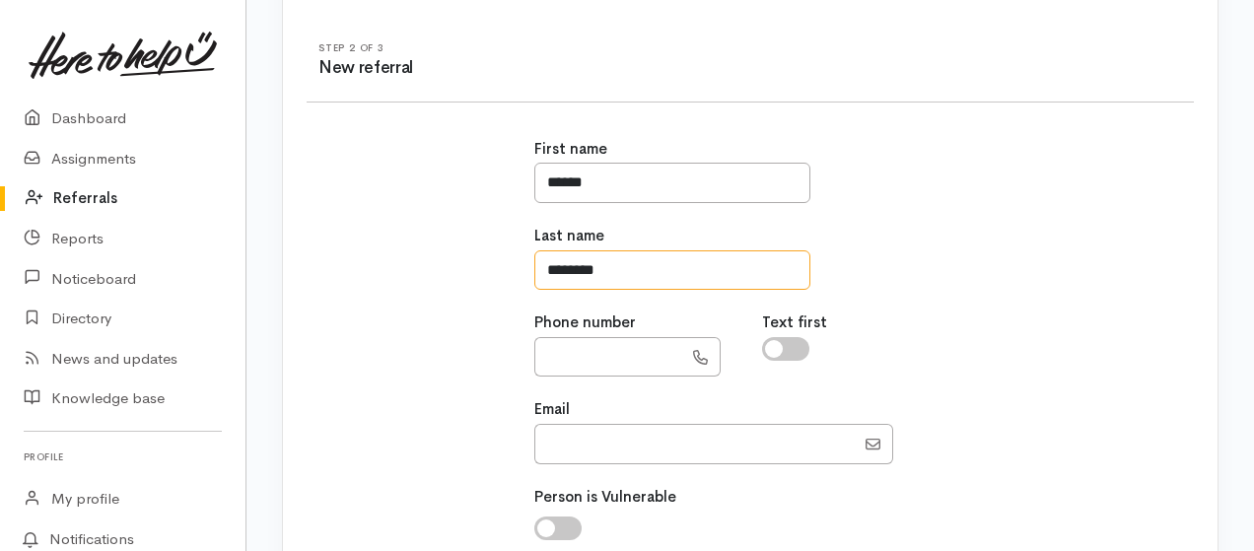
type input "********"
click at [583, 360] on input "text" at bounding box center [608, 357] width 148 height 40
type input "**********"
click at [613, 436] on input "Email" at bounding box center [694, 444] width 320 height 40
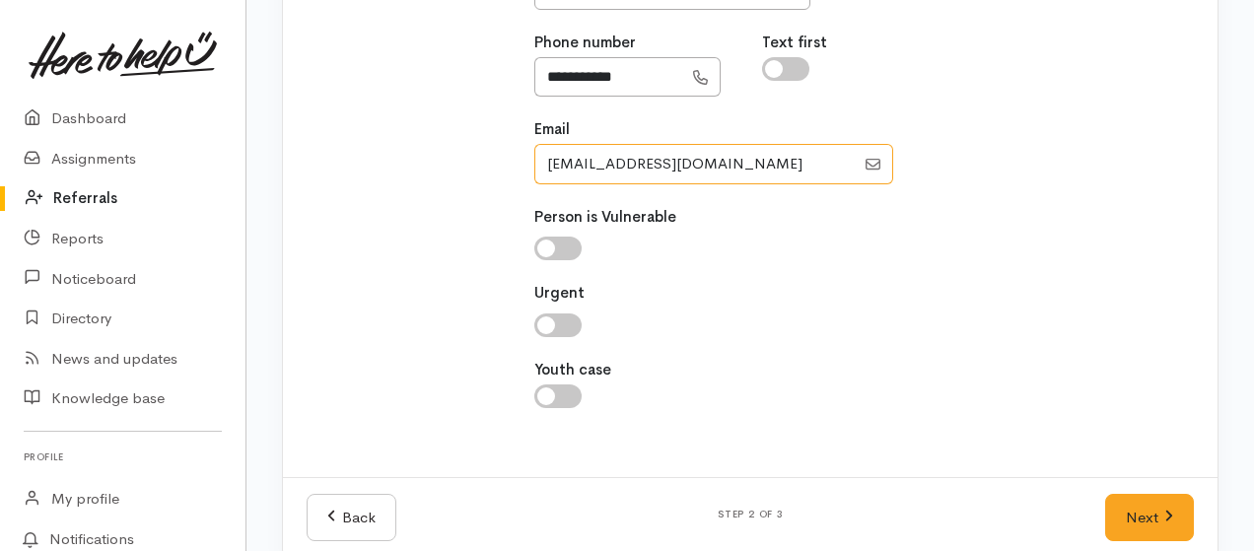
scroll to position [513, 0]
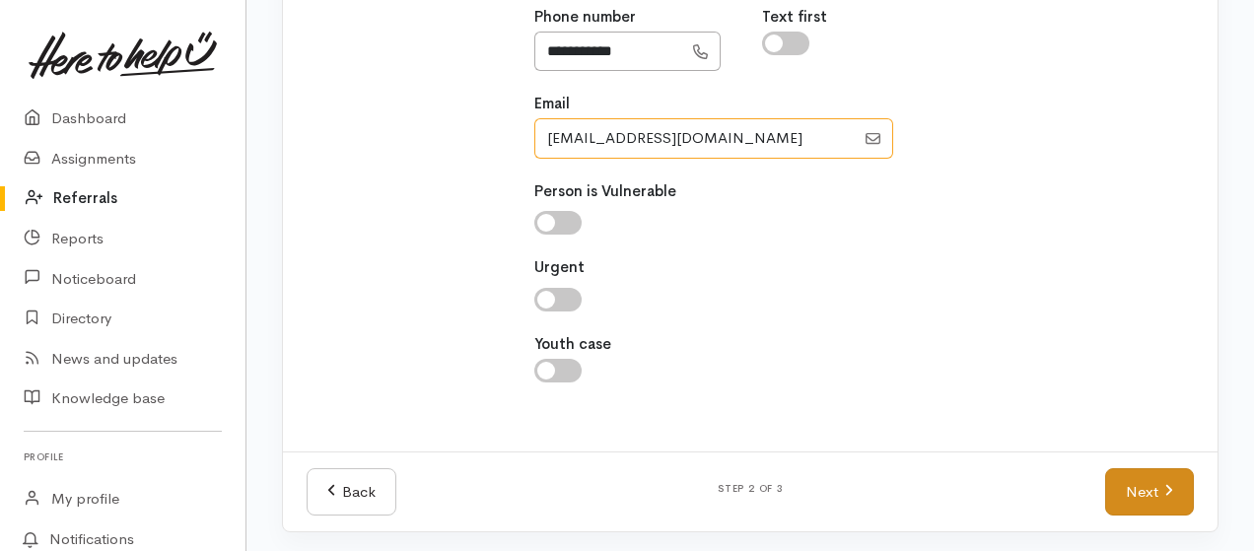
type input "rs_atkinson@hotmail.com"
click at [1172, 490] on icon at bounding box center [1168, 490] width 9 height 15
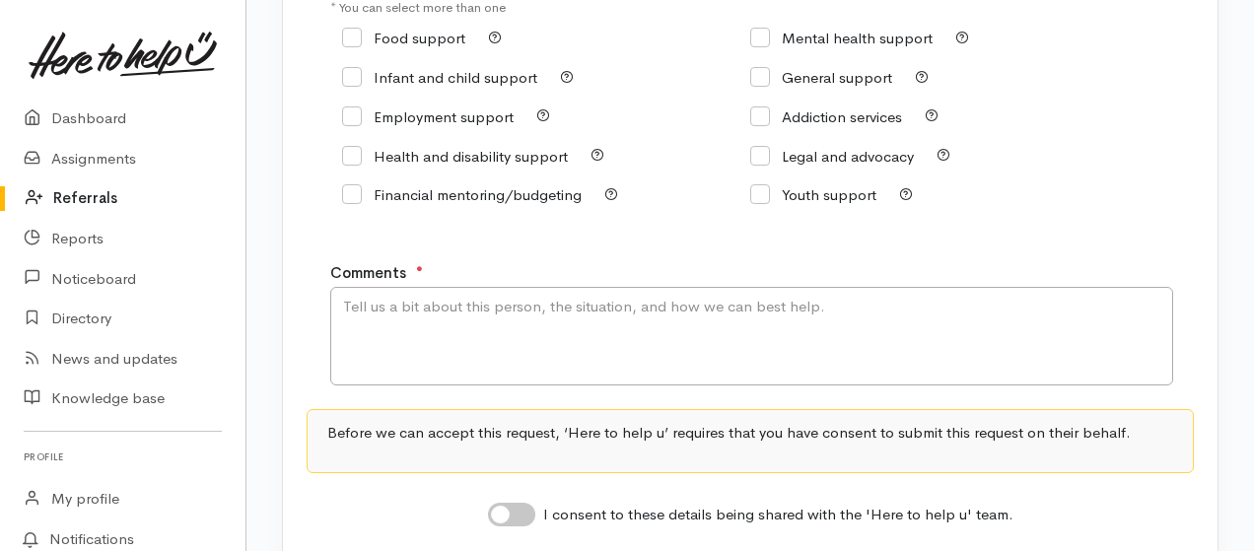
scroll to position [215, 0]
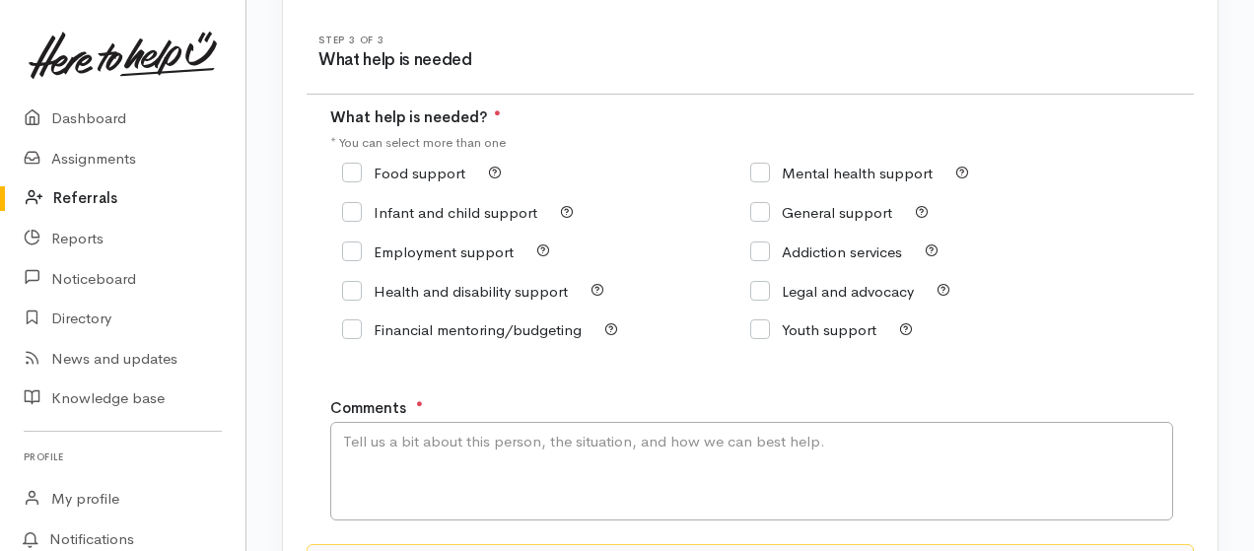
click at [347, 326] on input "Financial mentoring/budgeting" at bounding box center [462, 329] width 240 height 15
checkbox input "true"
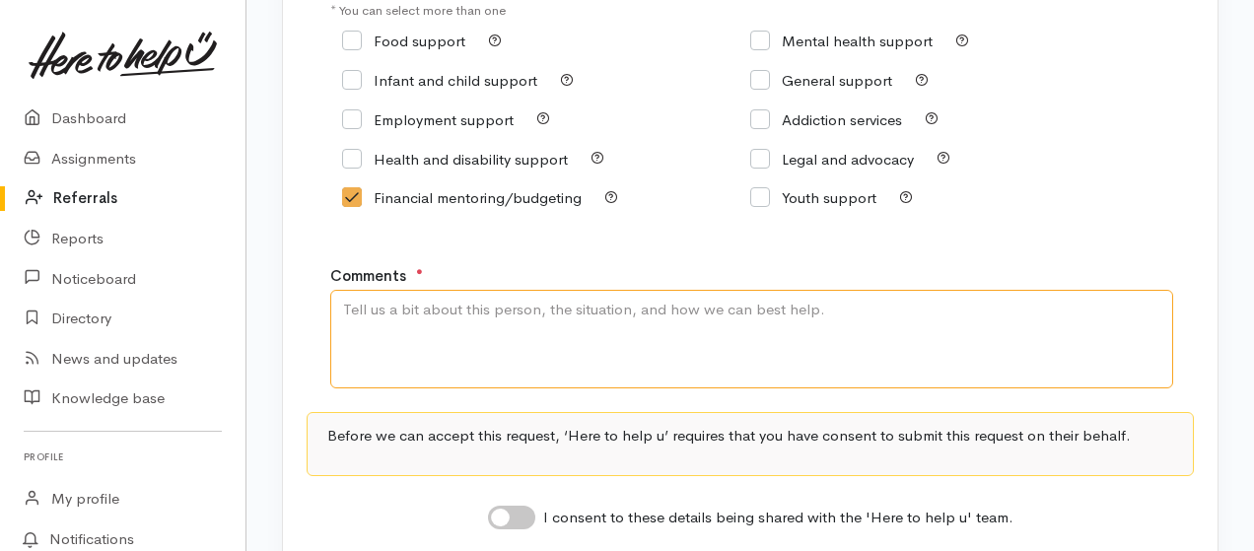
click at [491, 303] on textarea "Comments" at bounding box center [751, 339] width 843 height 99
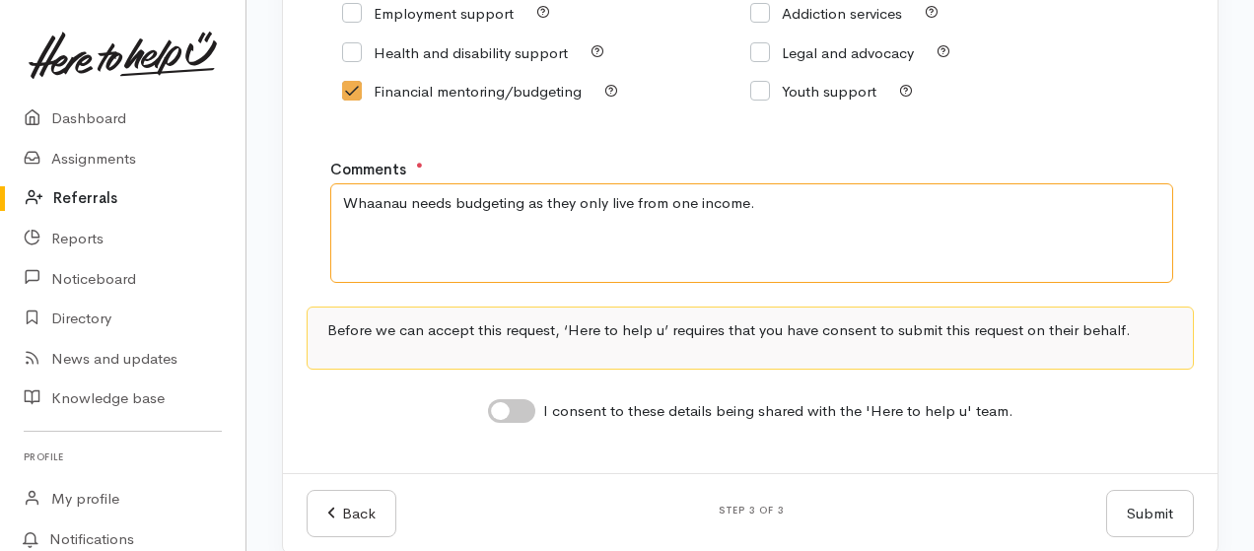
scroll to position [478, 0]
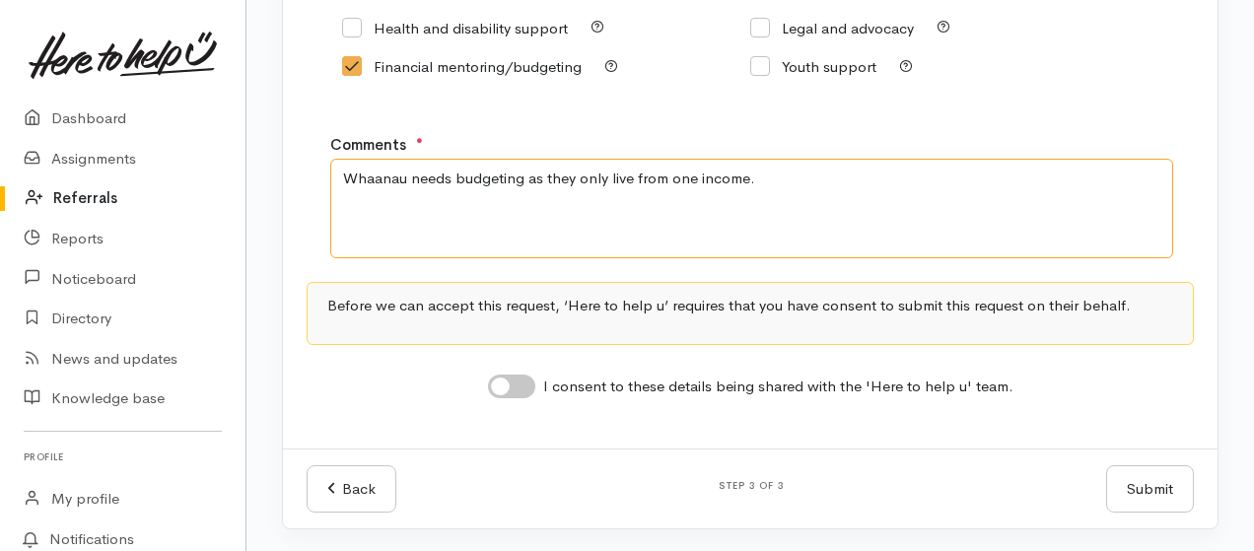
type textarea "Whaanau needs budgeting as they only live from one income."
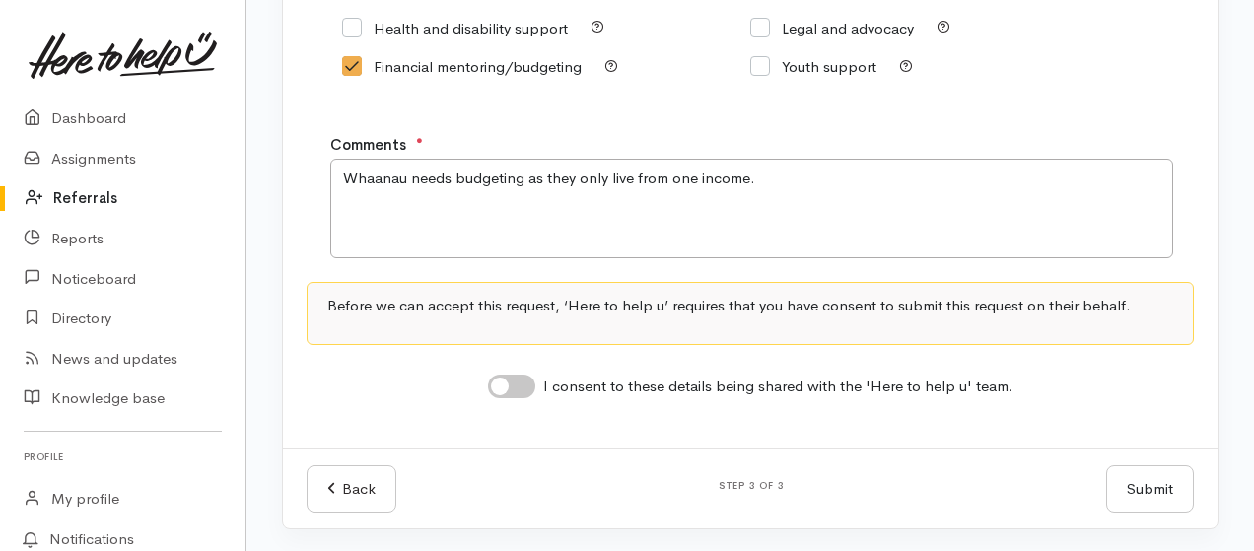
click at [506, 388] on input "I consent to these details being shared with the 'Here to help u' team." at bounding box center [511, 387] width 47 height 24
checkbox input "true"
click at [1142, 485] on button "Submit" at bounding box center [1150, 488] width 88 height 48
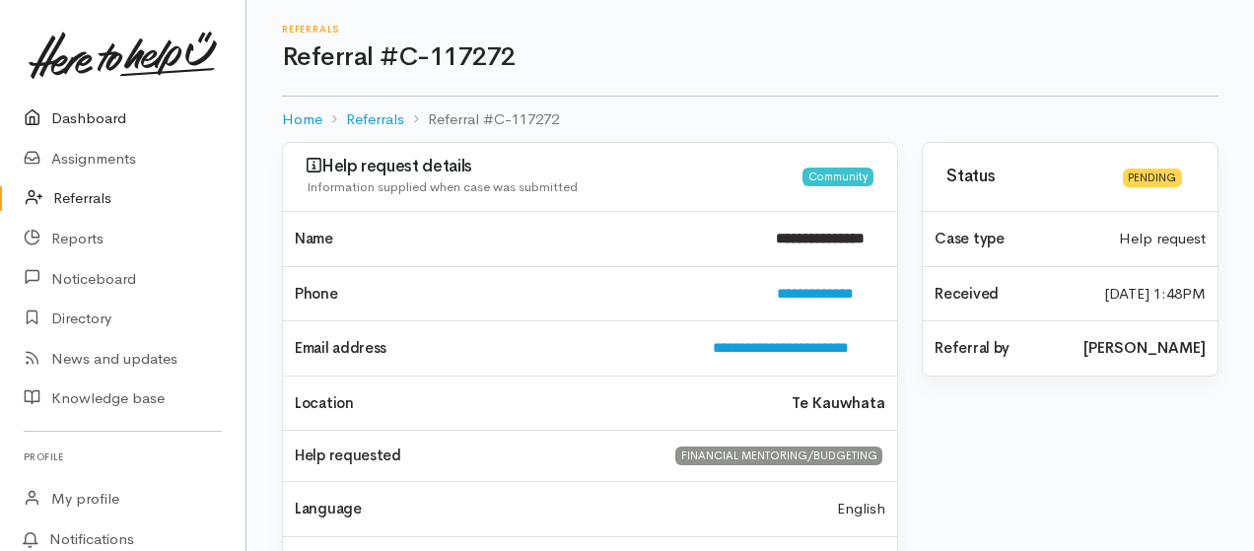
click at [116, 113] on link "Dashboard" at bounding box center [122, 119] width 245 height 40
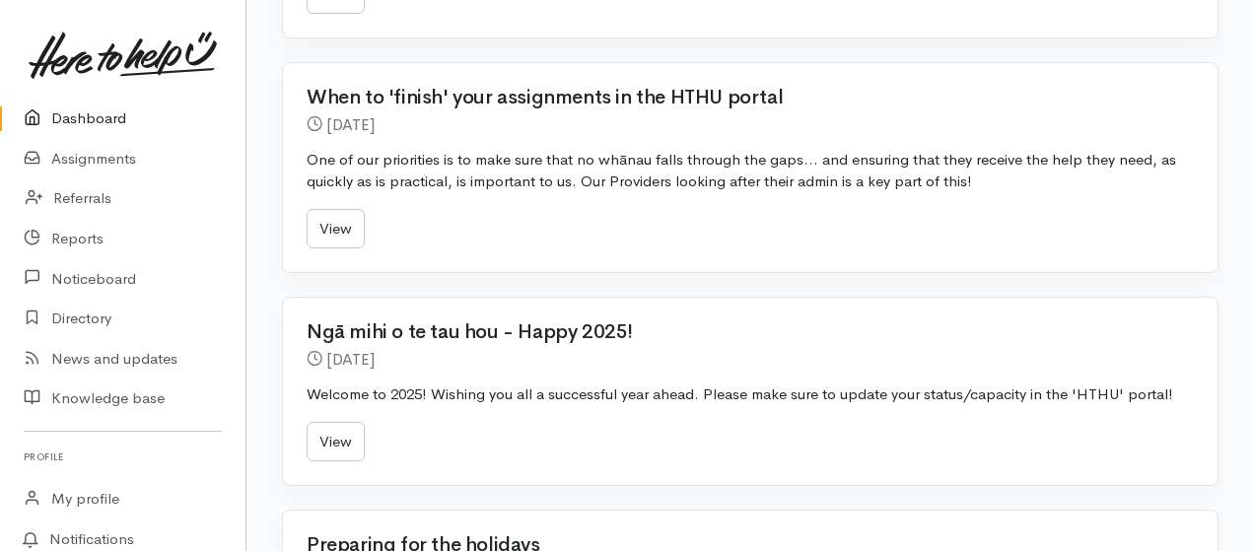
scroll to position [920, 0]
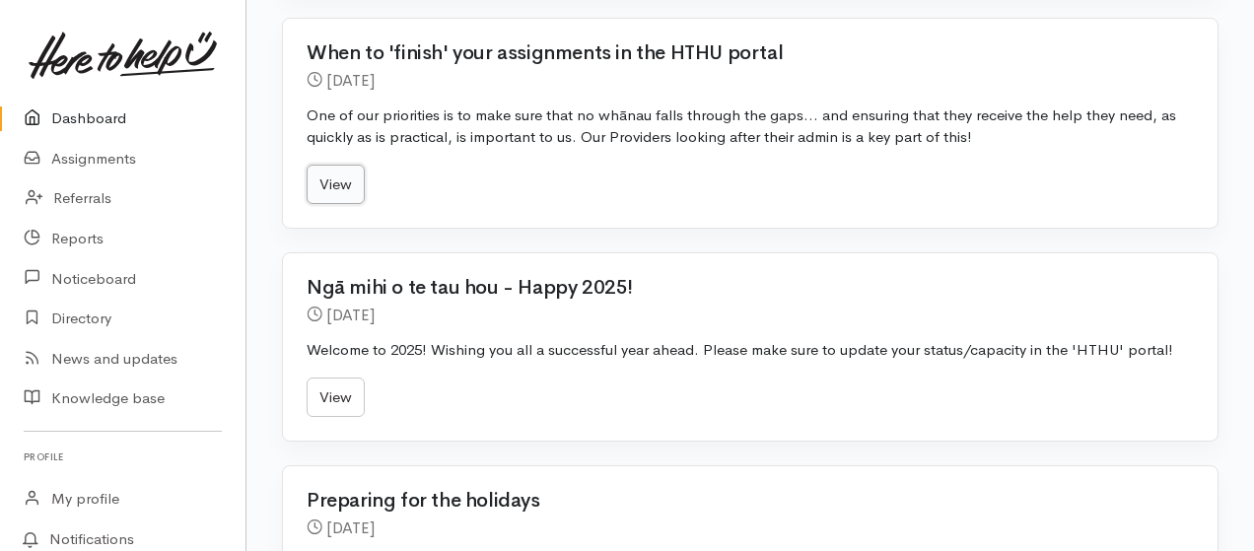
click at [339, 181] on link "View" at bounding box center [336, 185] width 58 height 40
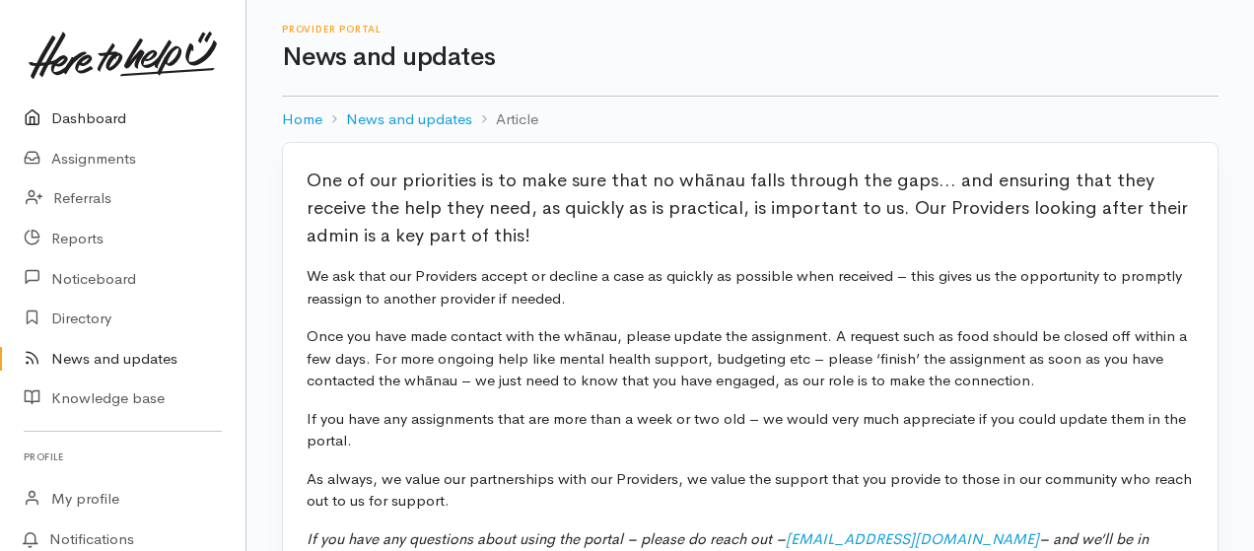
click at [85, 119] on link "Dashboard" at bounding box center [122, 119] width 245 height 40
